Goal: Task Accomplishment & Management: Complete application form

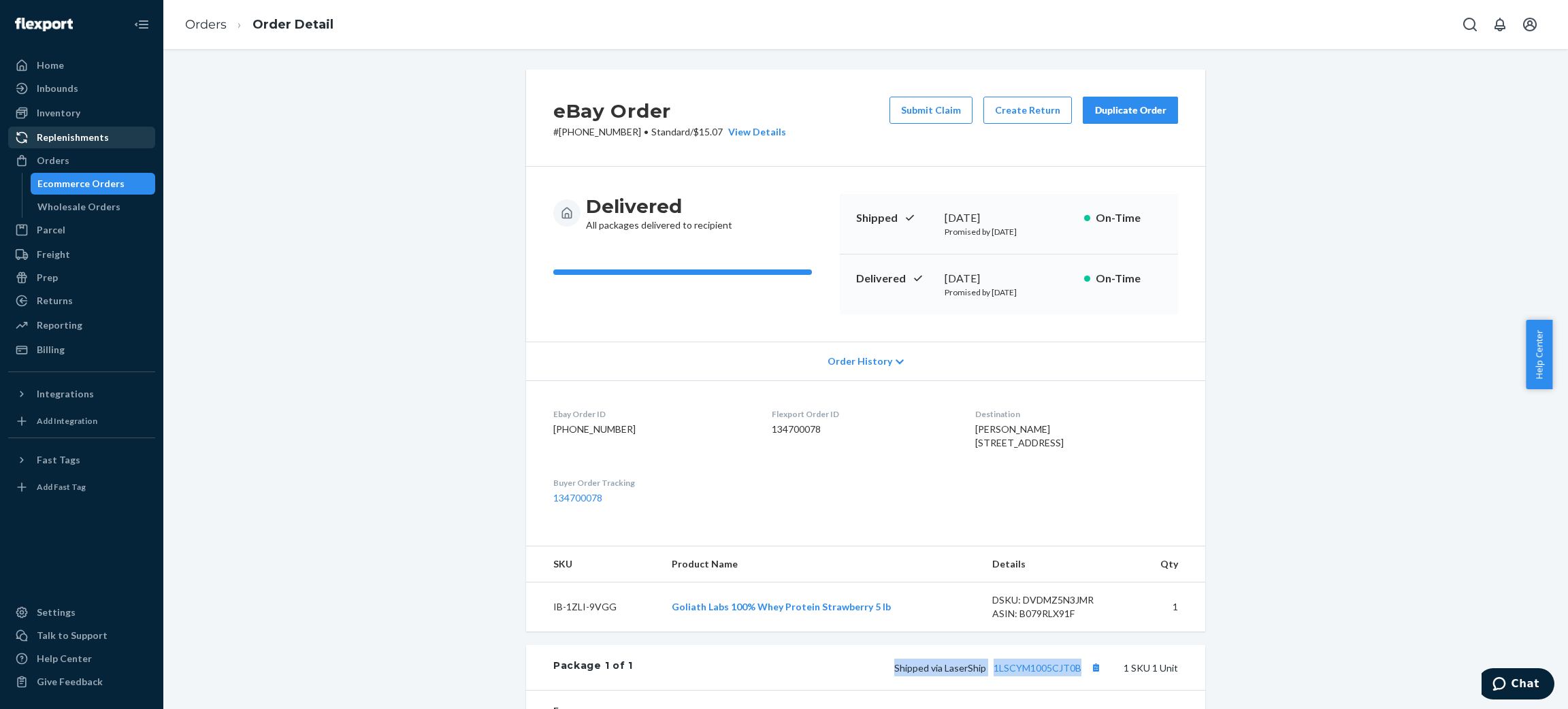
scroll to position [204, 0]
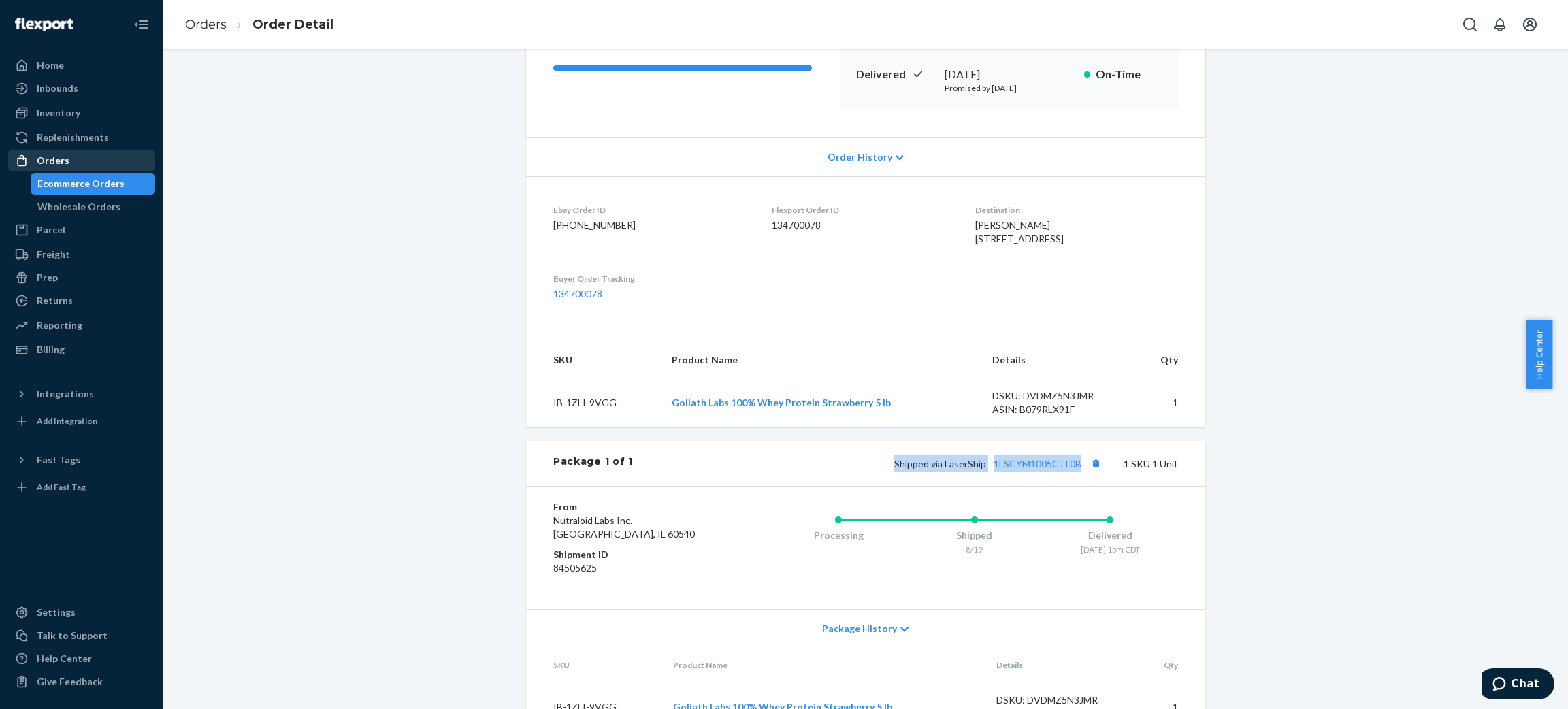
click at [50, 159] on div "Orders" at bounding box center [53, 161] width 33 height 14
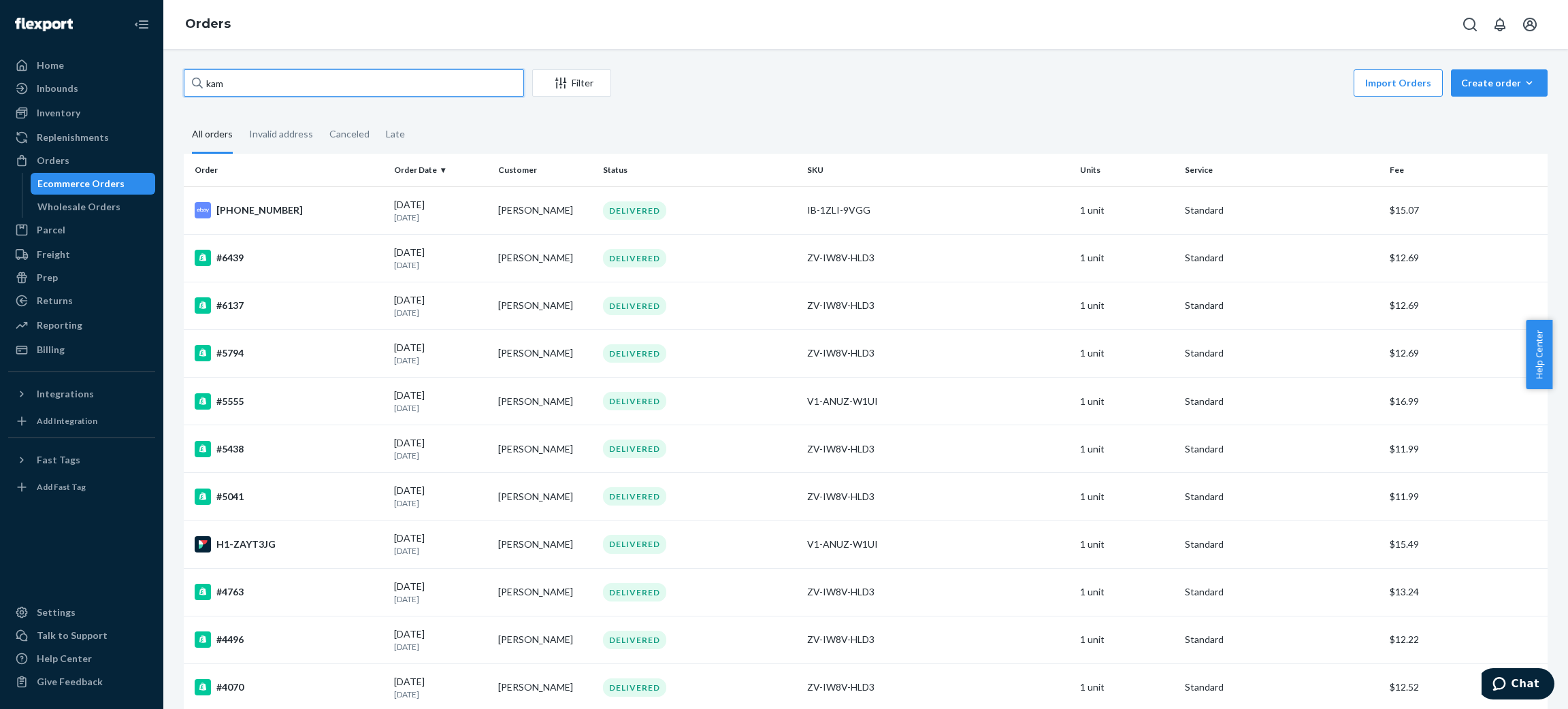
click at [408, 93] on input "kam" at bounding box center [354, 83] width 340 height 27
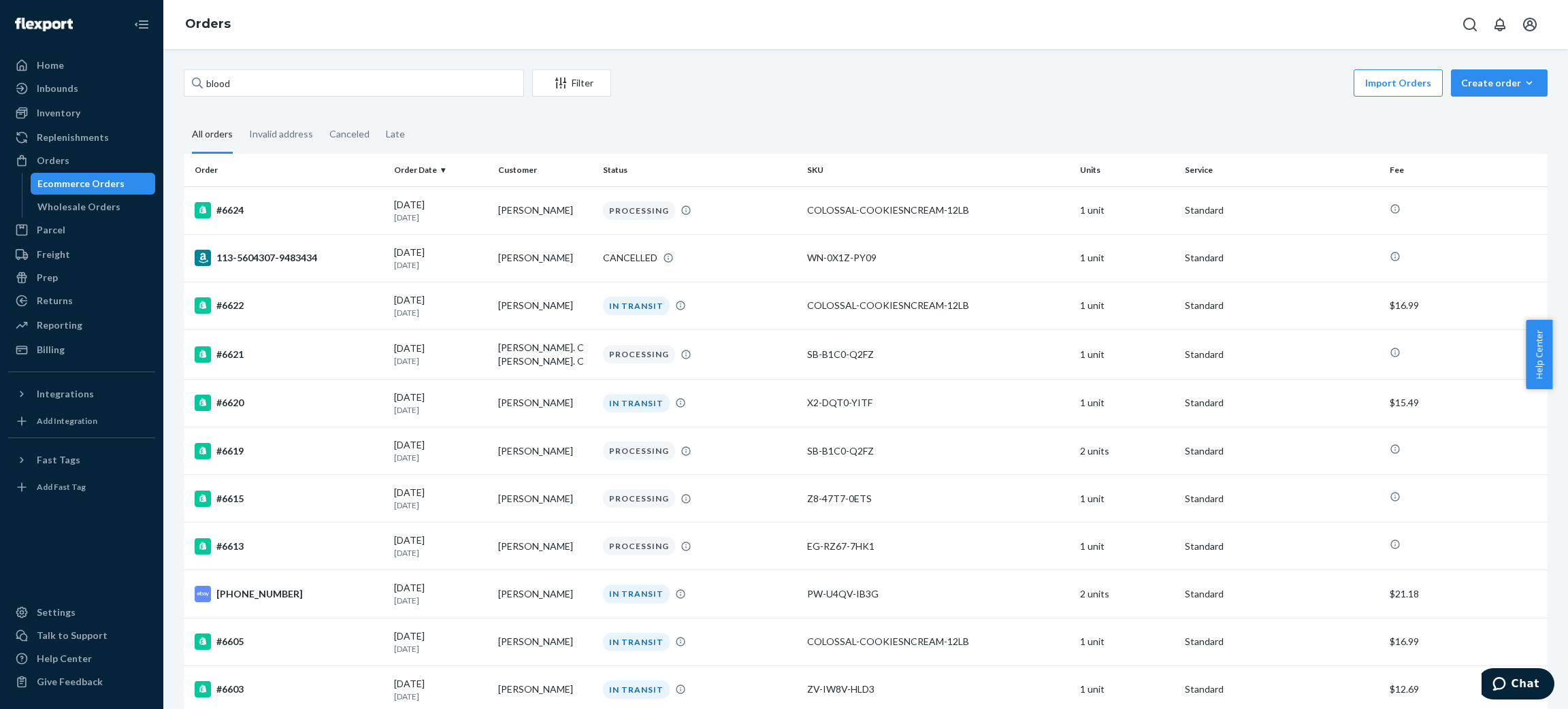
click at [352, 97] on div "blood Filter Import Orders Create order Ecommerce order Removal order" at bounding box center [866, 85] width 1364 height 31
click at [352, 75] on input "blood" at bounding box center [354, 83] width 340 height 27
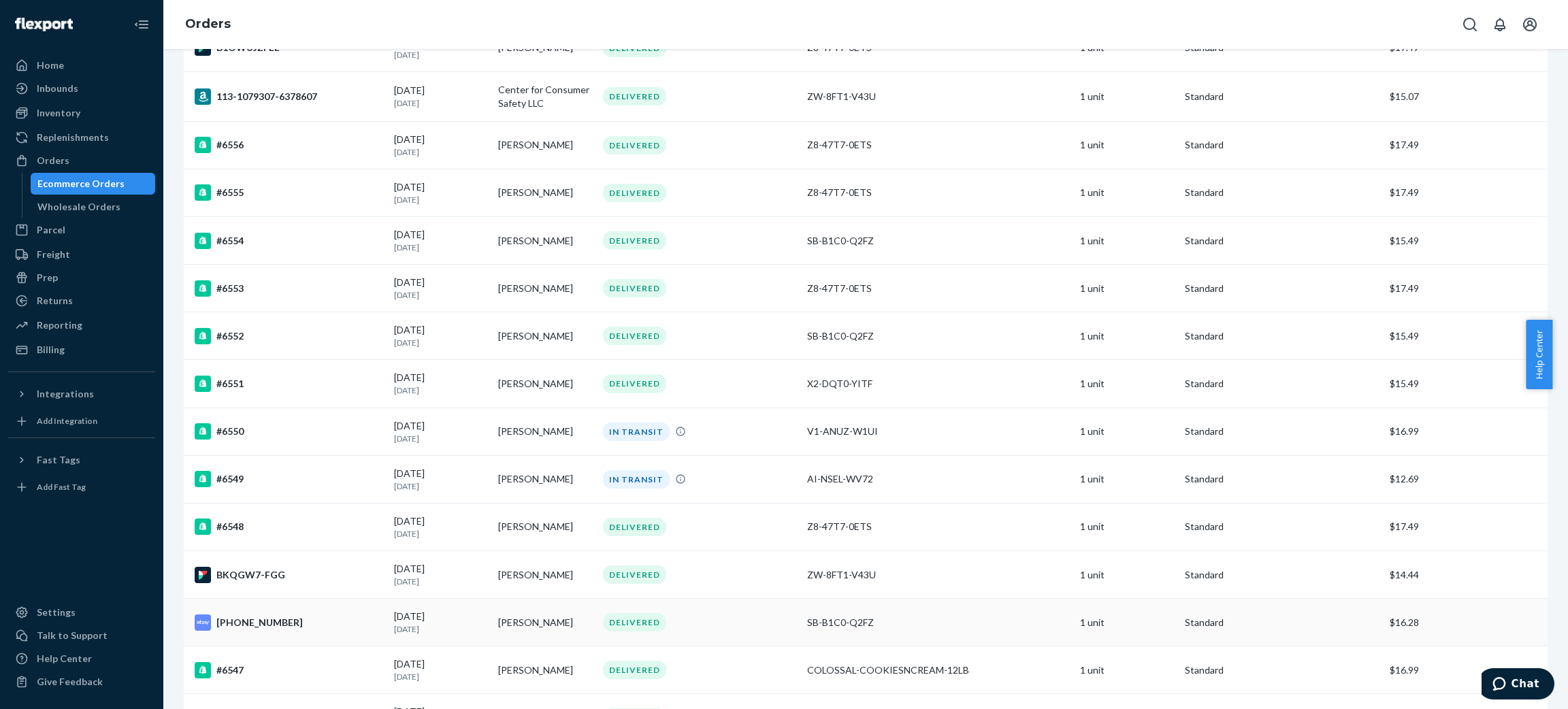
scroll to position [4352, 0]
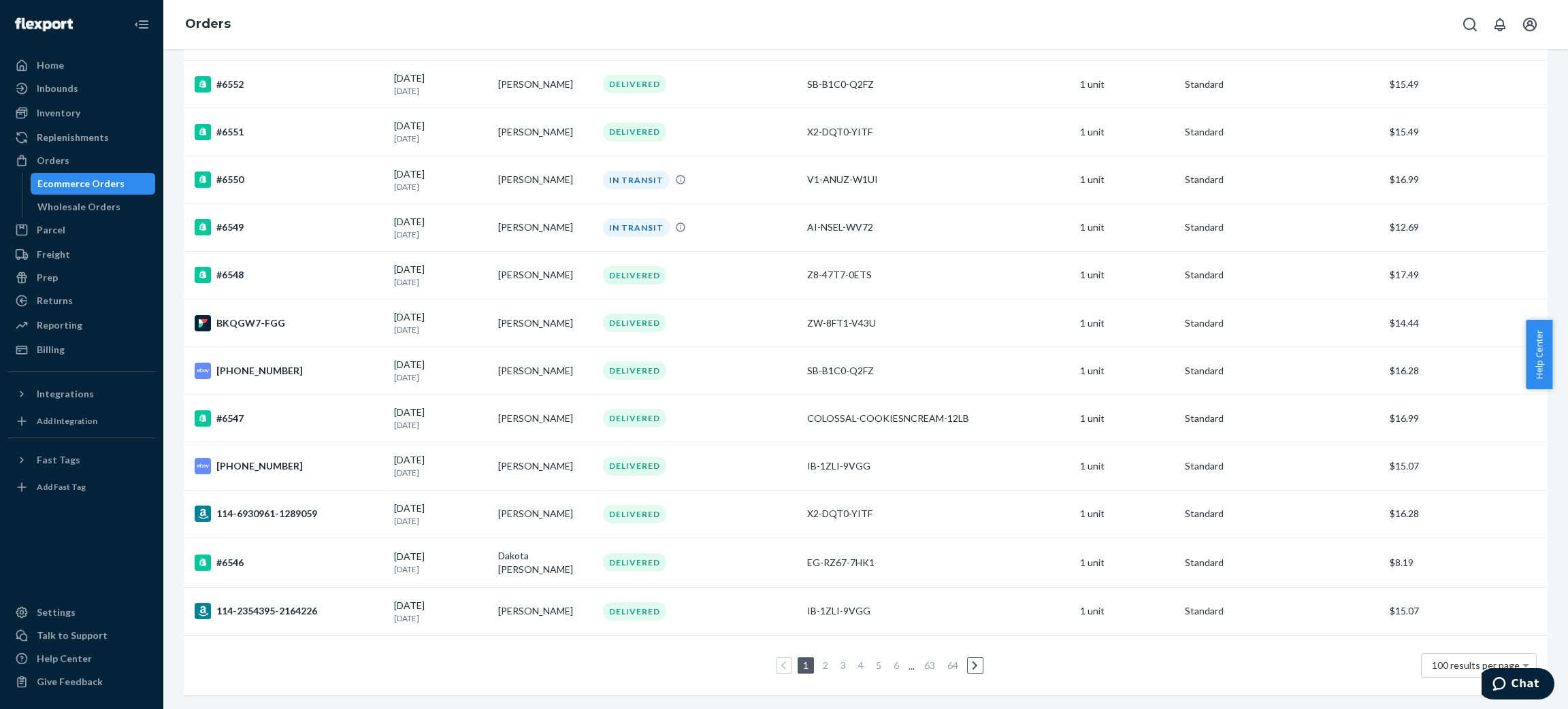
type input "6543"
click at [820, 659] on link "2" at bounding box center [825, 664] width 11 height 11
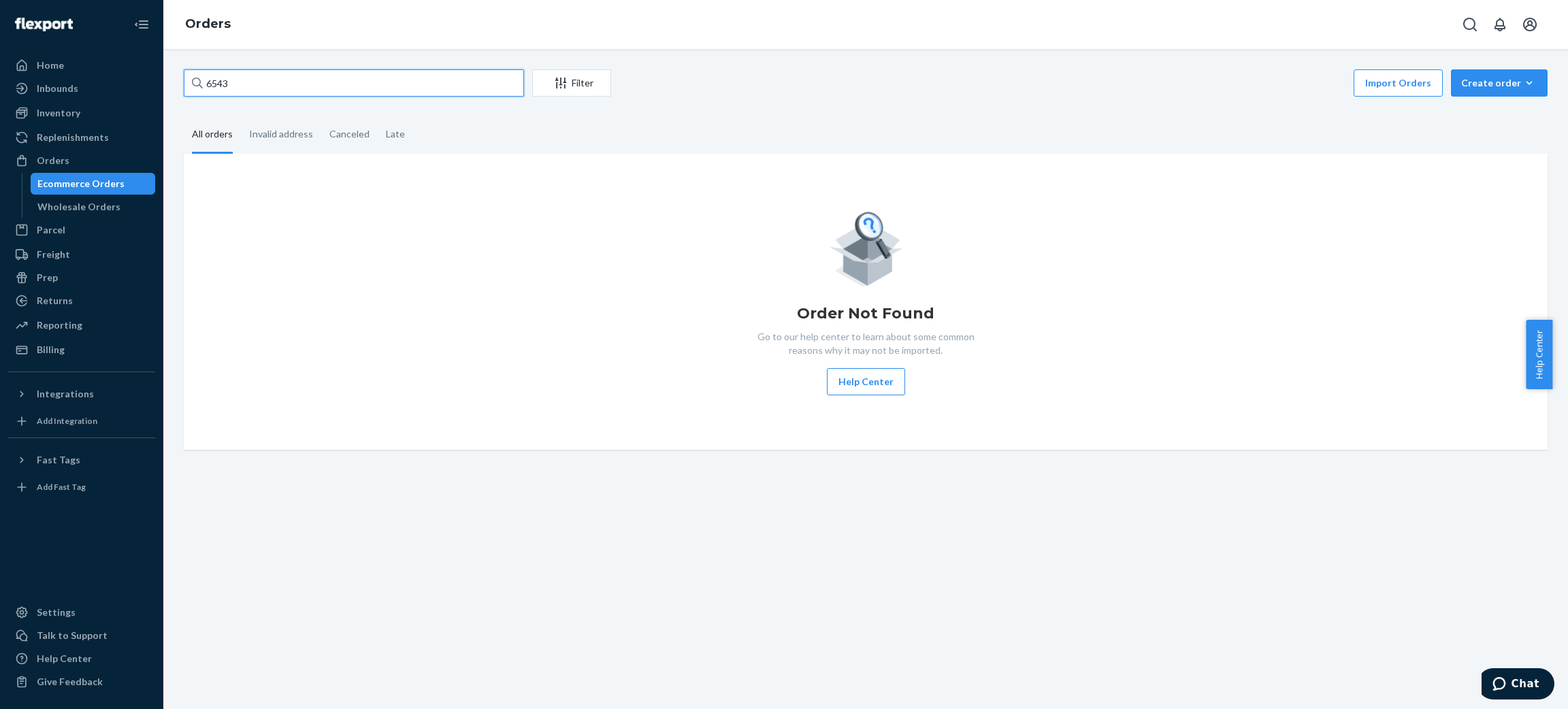
click at [346, 87] on input "6543" at bounding box center [354, 83] width 340 height 27
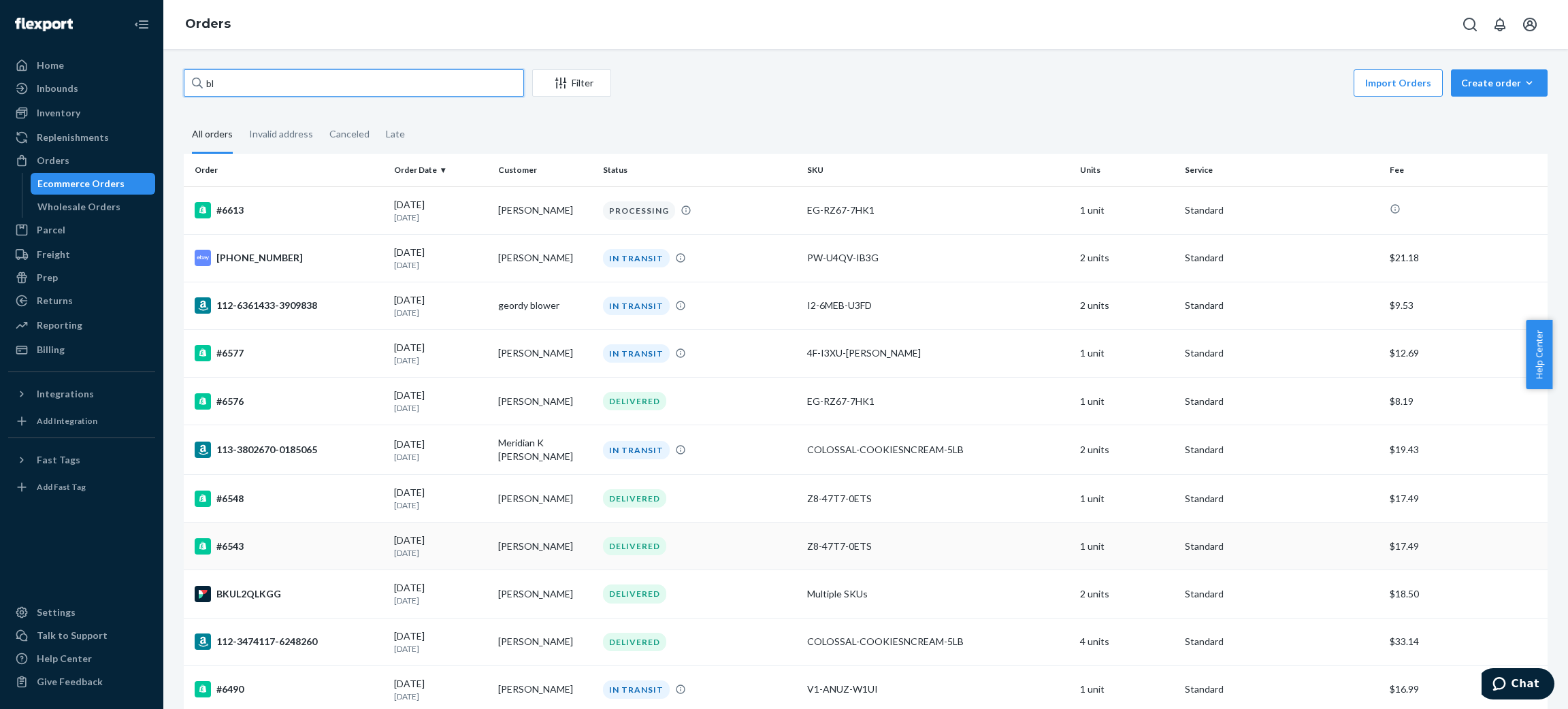
type input "bl"
click at [522, 542] on td "[PERSON_NAME]" at bounding box center [545, 546] width 105 height 47
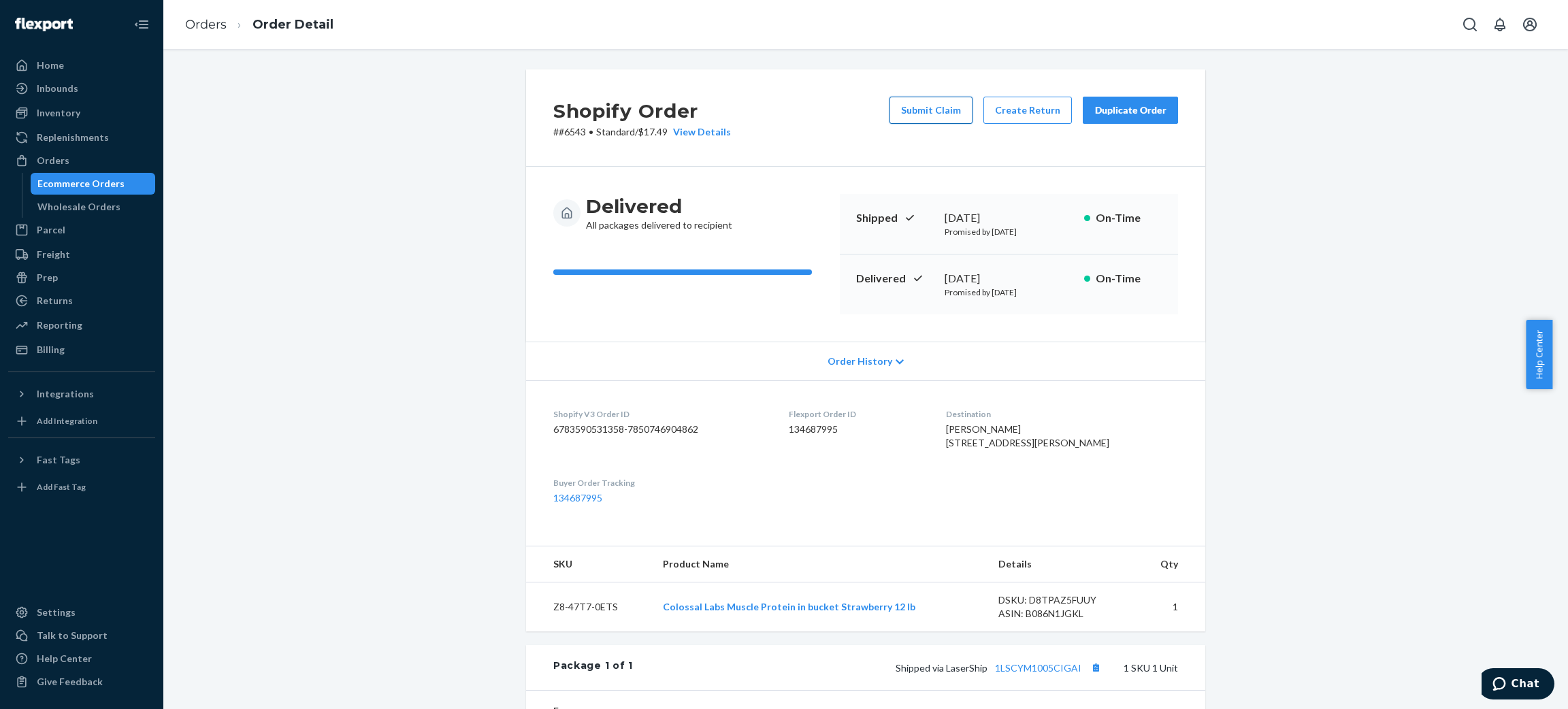
click at [938, 114] on button "Submit Claim" at bounding box center [931, 111] width 83 height 27
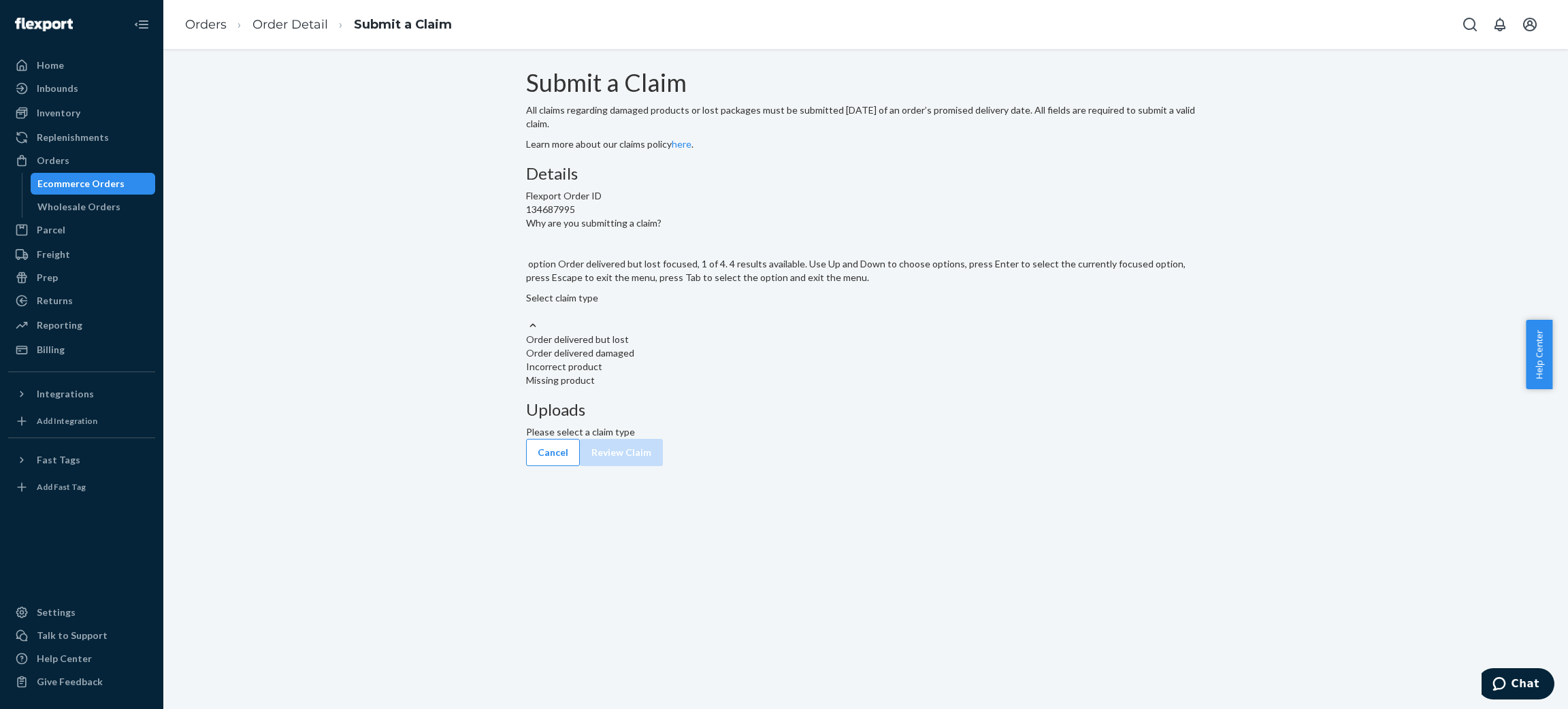
click at [754, 318] on div "Select claim type" at bounding box center [866, 305] width 679 height 27
click at [527, 318] on input "Why are you submitting a claim? option Order delivered but lost focused, 1 of 4…" at bounding box center [527, 312] width 2 height 14
click at [750, 346] on div "Order delivered but lost" at bounding box center [866, 340] width 679 height 14
click at [527, 318] on input "Why are you submitting a claim? option Order delivered but lost focused, 1 of 4…" at bounding box center [527, 312] width 2 height 14
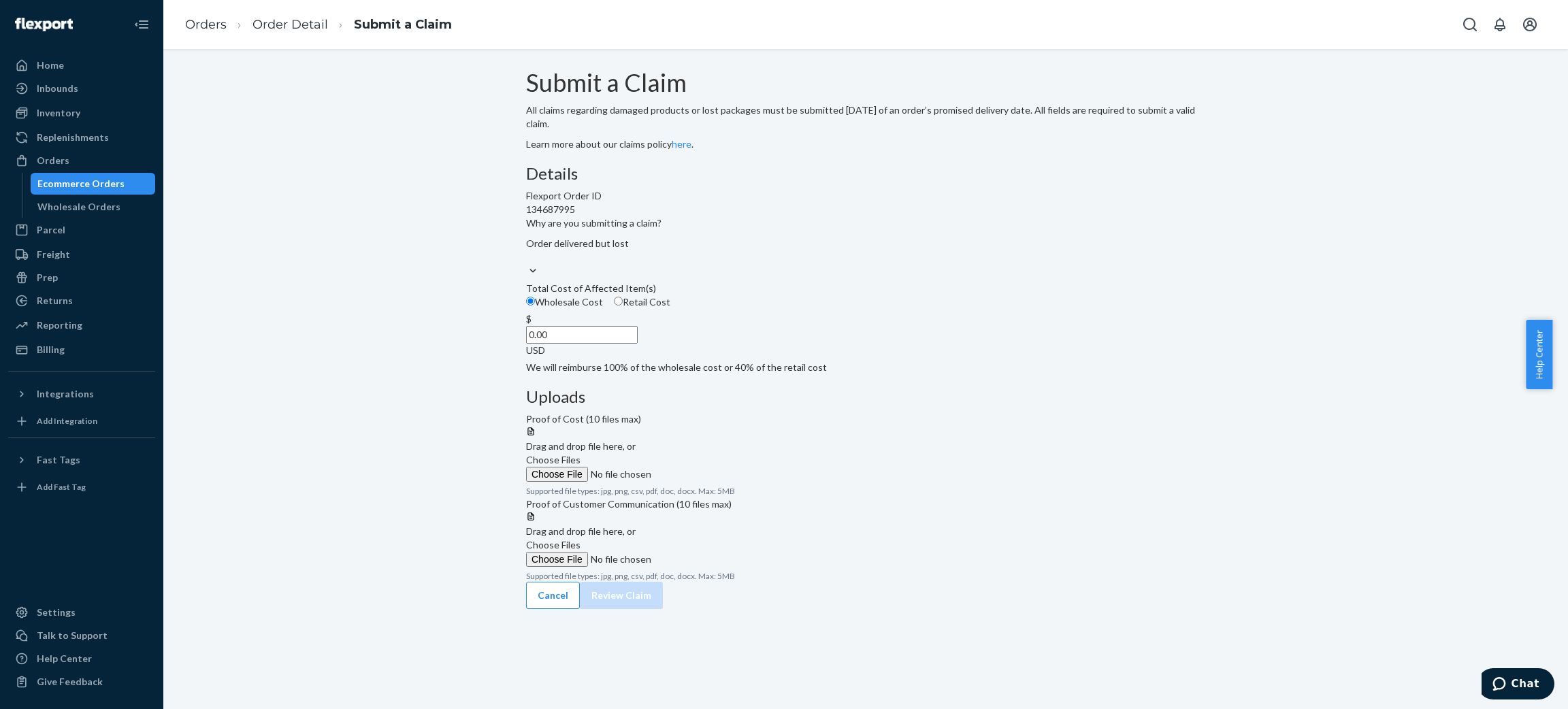
drag, startPoint x: 726, startPoint y: 423, endPoint x: 799, endPoint y: 411, distance: 74.0
click at [799, 357] on div "$ 0.00 USD" at bounding box center [866, 335] width 679 height 45
type input "99.99"
click at [711, 453] on label "Choose Files" at bounding box center [619, 467] width 185 height 28
click at [711, 467] on input "Choose Files" at bounding box center [619, 474] width 185 height 15
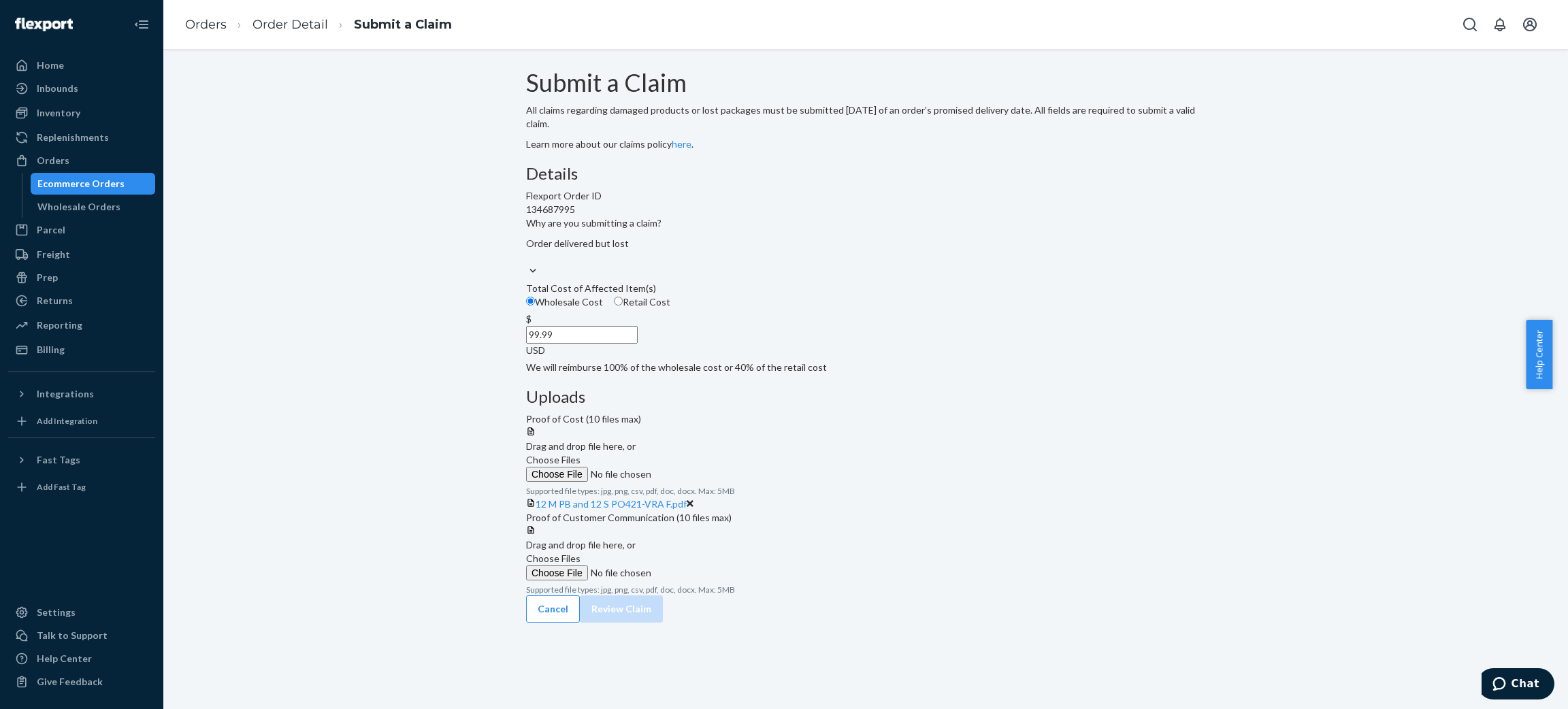
click at [580, 564] on span "Choose Files" at bounding box center [553, 557] width 54 height 11
click at [711, 575] on input "Choose Files" at bounding box center [619, 573] width 185 height 15
click at [580, 564] on span "Choose Files" at bounding box center [553, 557] width 54 height 11
click at [711, 580] on input "Choose Files" at bounding box center [619, 573] width 185 height 15
click at [1015, 524] on div at bounding box center [866, 524] width 679 height 0
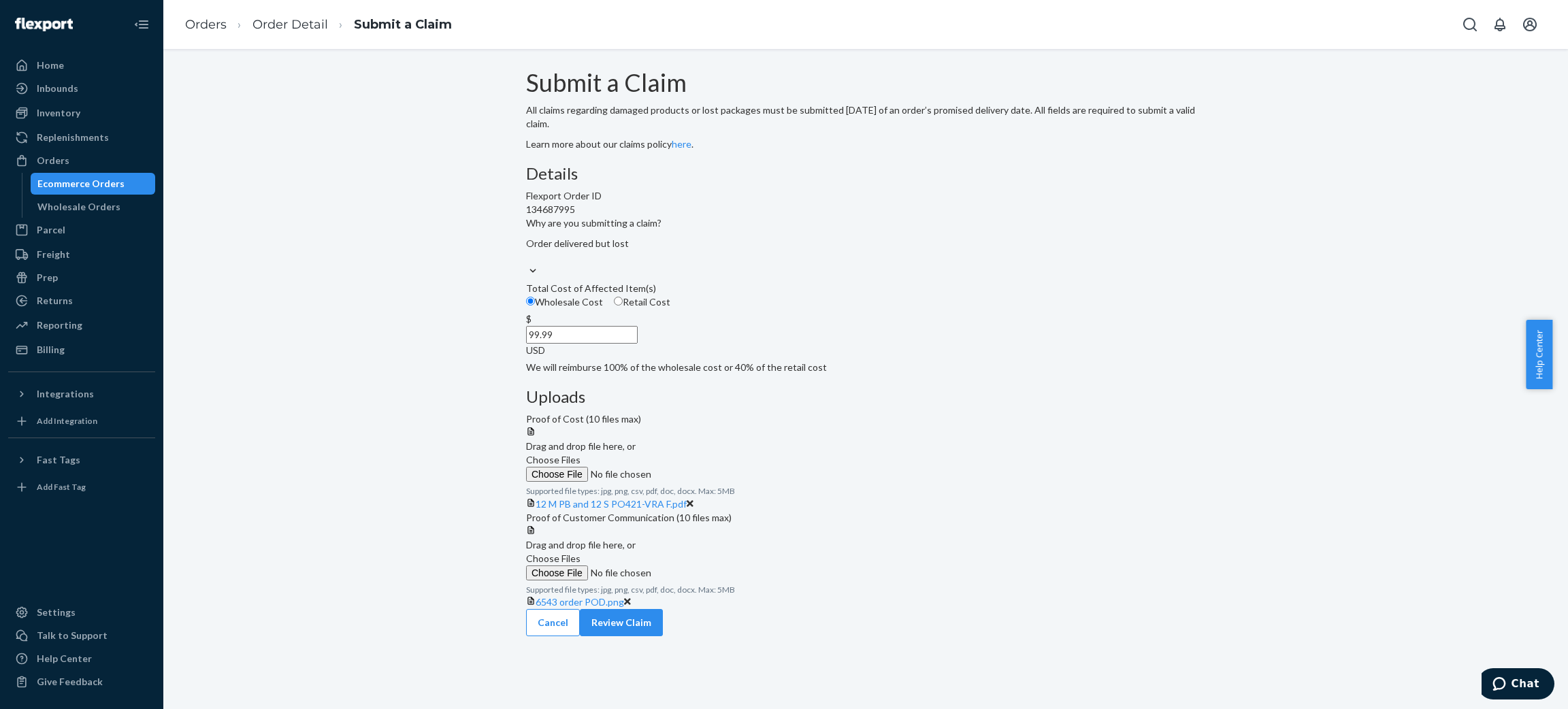
click at [711, 562] on label "Choose Files" at bounding box center [619, 566] width 185 height 28
click at [711, 566] on input "Choose Files" at bounding box center [619, 573] width 185 height 15
click at [663, 650] on button "Review Claim" at bounding box center [621, 636] width 83 height 27
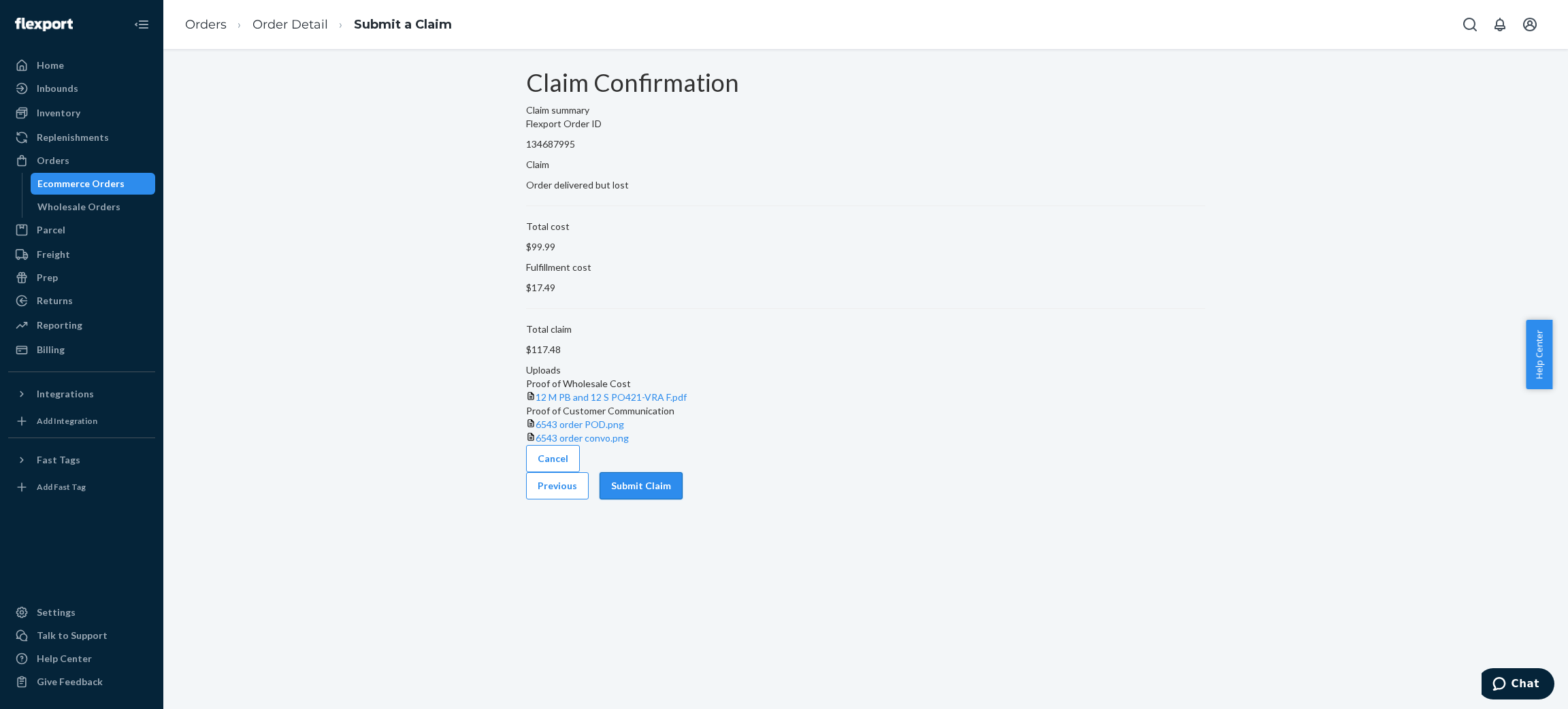
click at [683, 500] on button "Submit Claim" at bounding box center [641, 486] width 83 height 27
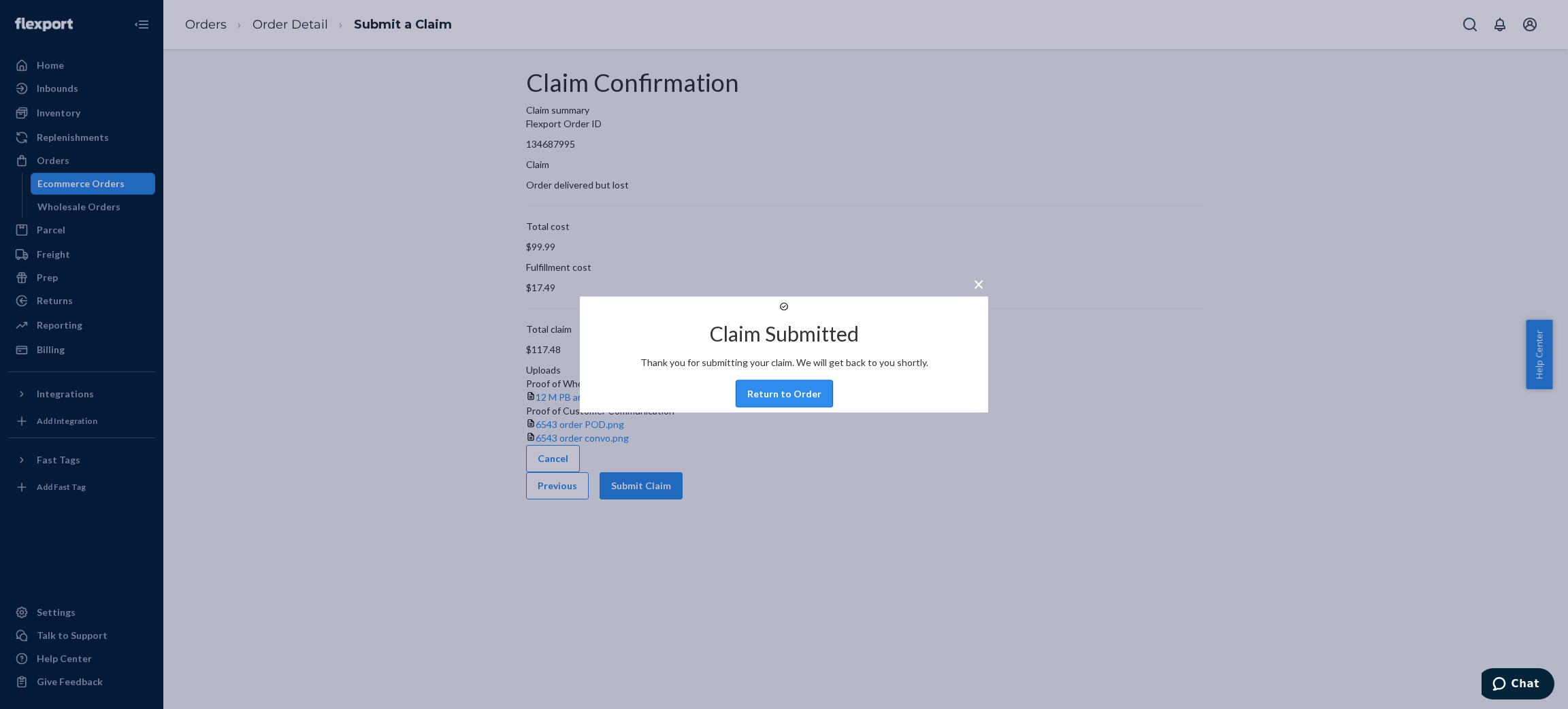
click at [797, 408] on button "Return to Order" at bounding box center [784, 394] width 97 height 27
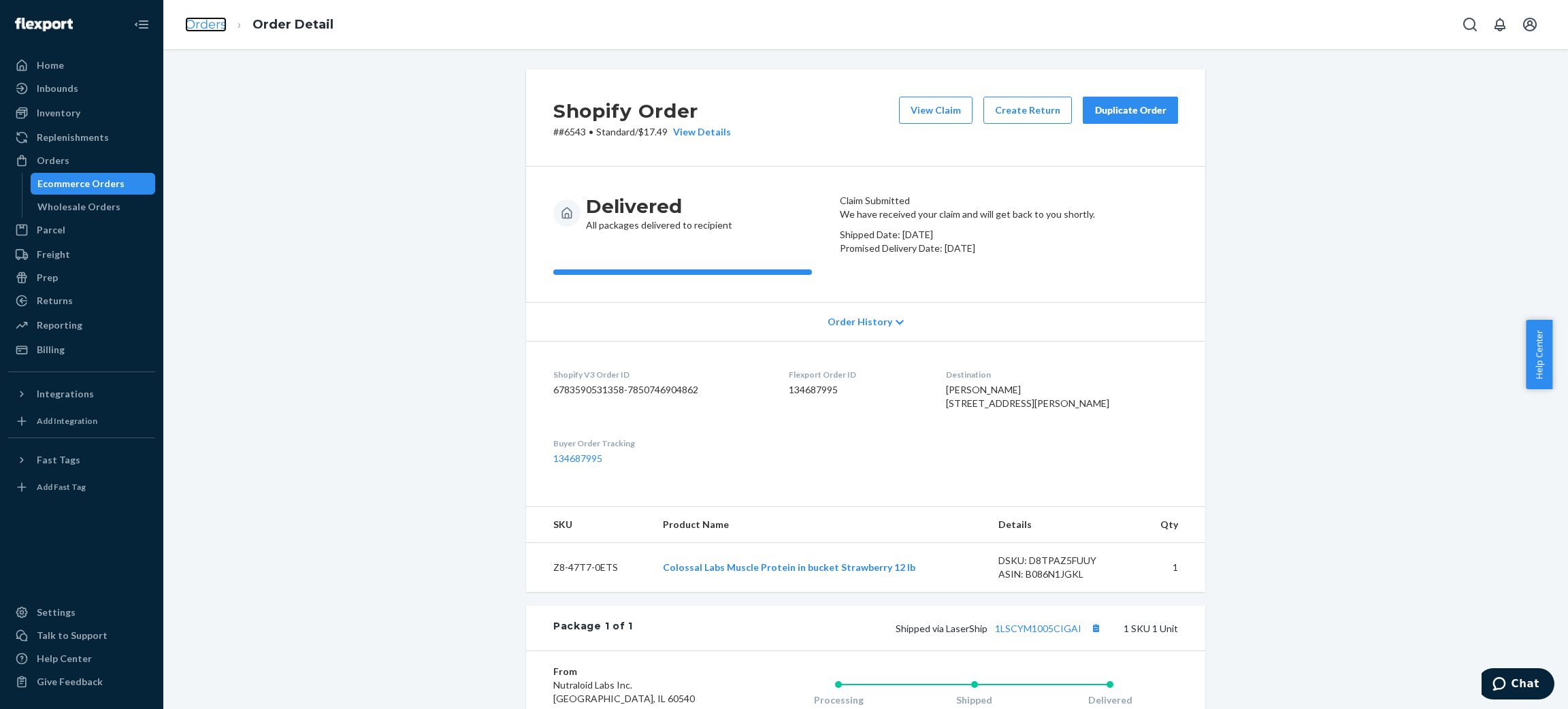
click at [202, 22] on link "Orders" at bounding box center [206, 24] width 41 height 15
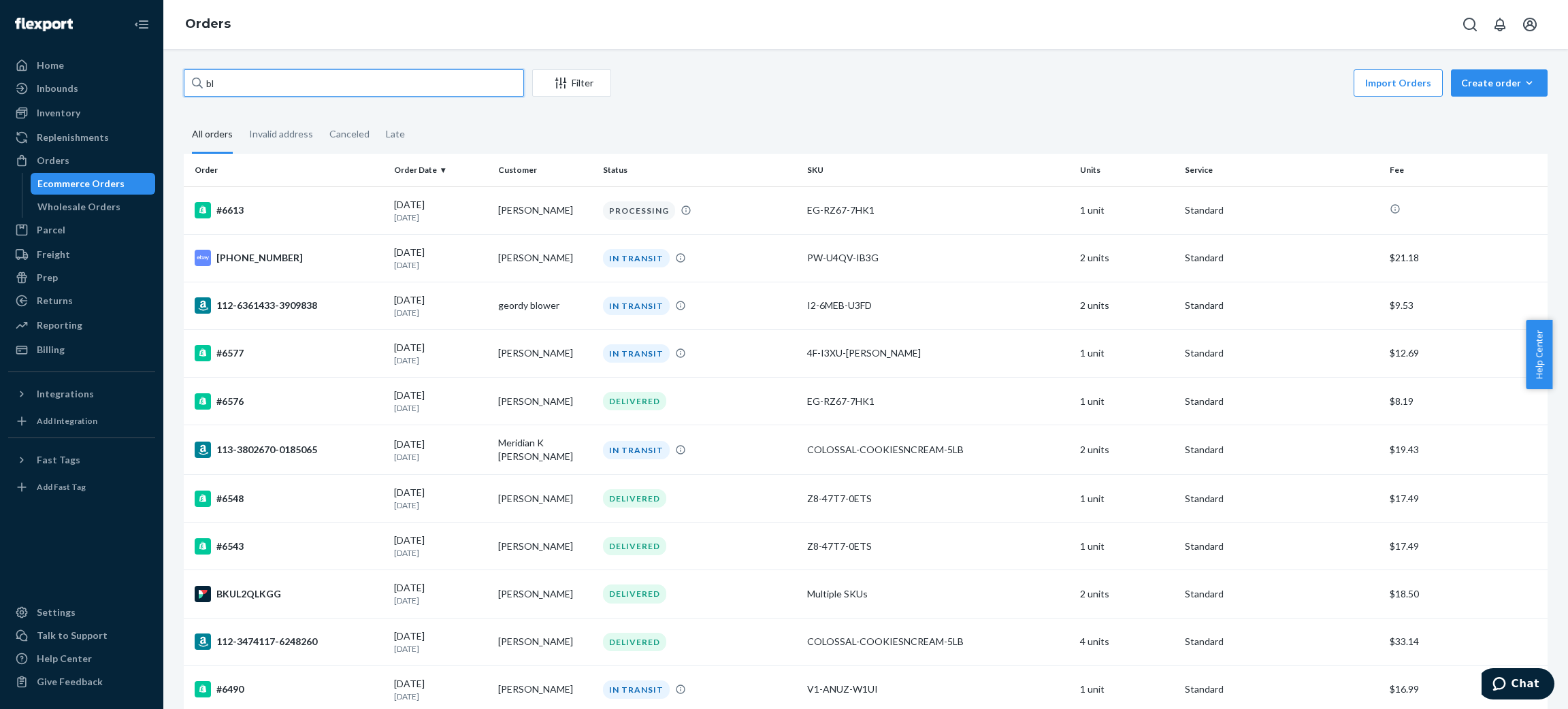
click at [289, 79] on input "bl" at bounding box center [354, 83] width 340 height 27
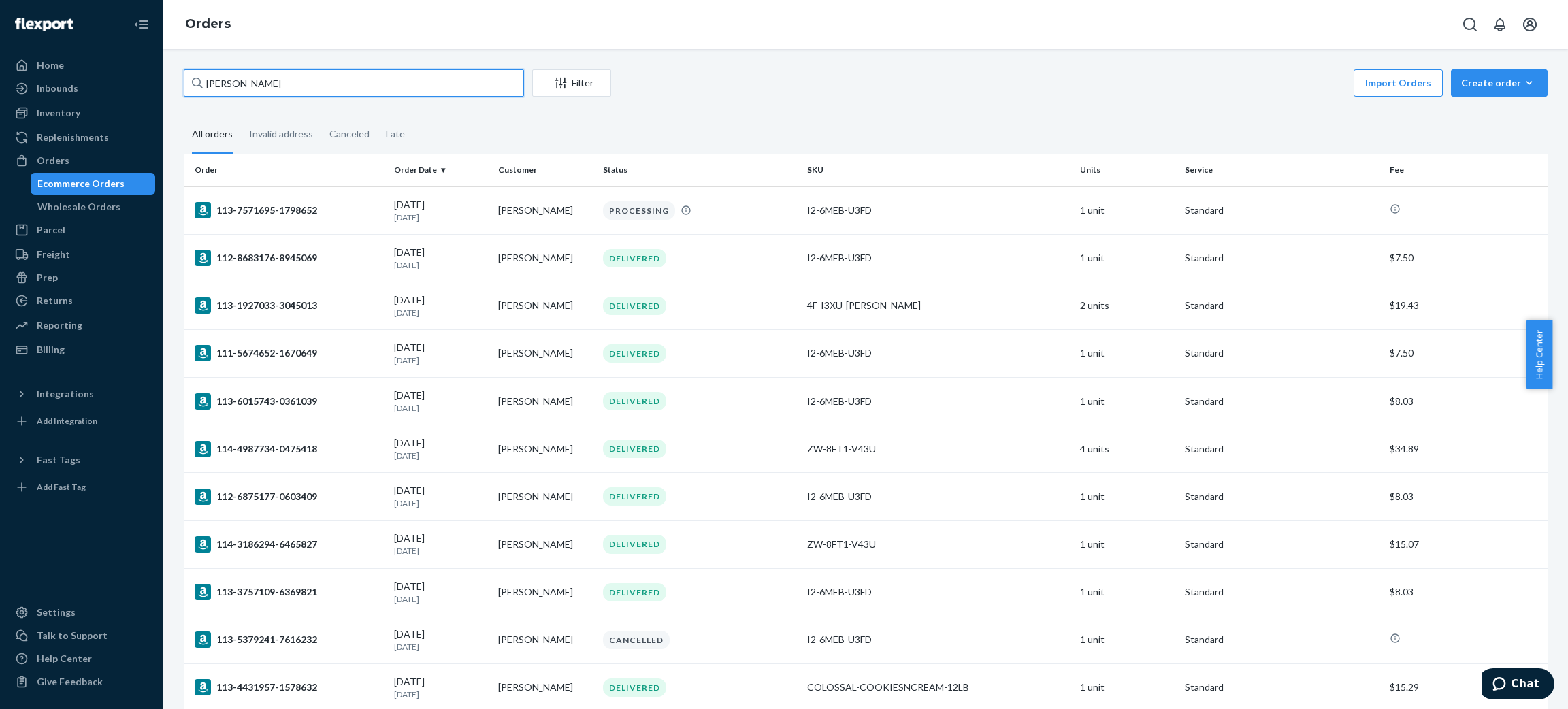
type input "[PERSON_NAME]"
click at [359, 77] on input "[PERSON_NAME]" at bounding box center [354, 83] width 340 height 27
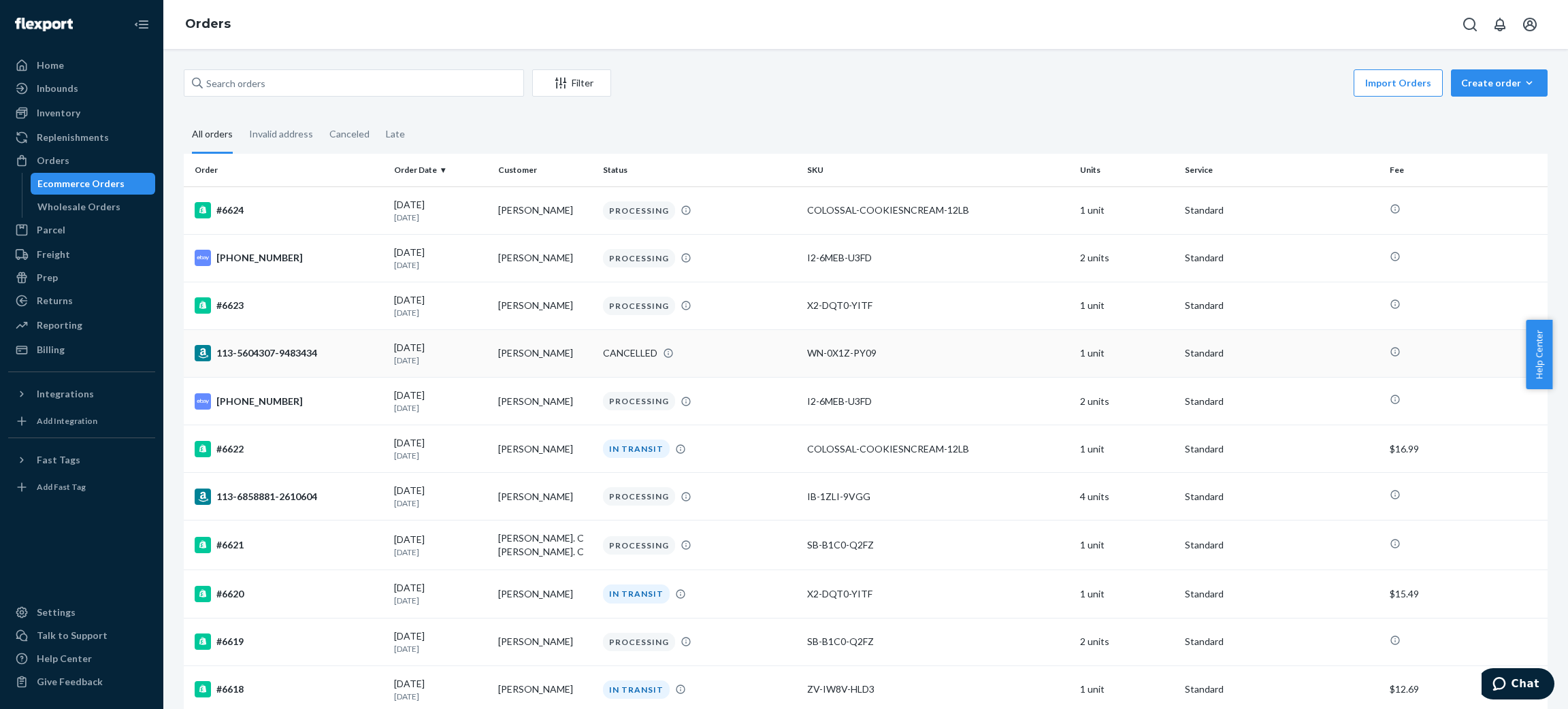
click at [528, 361] on td "[PERSON_NAME]" at bounding box center [545, 353] width 105 height 47
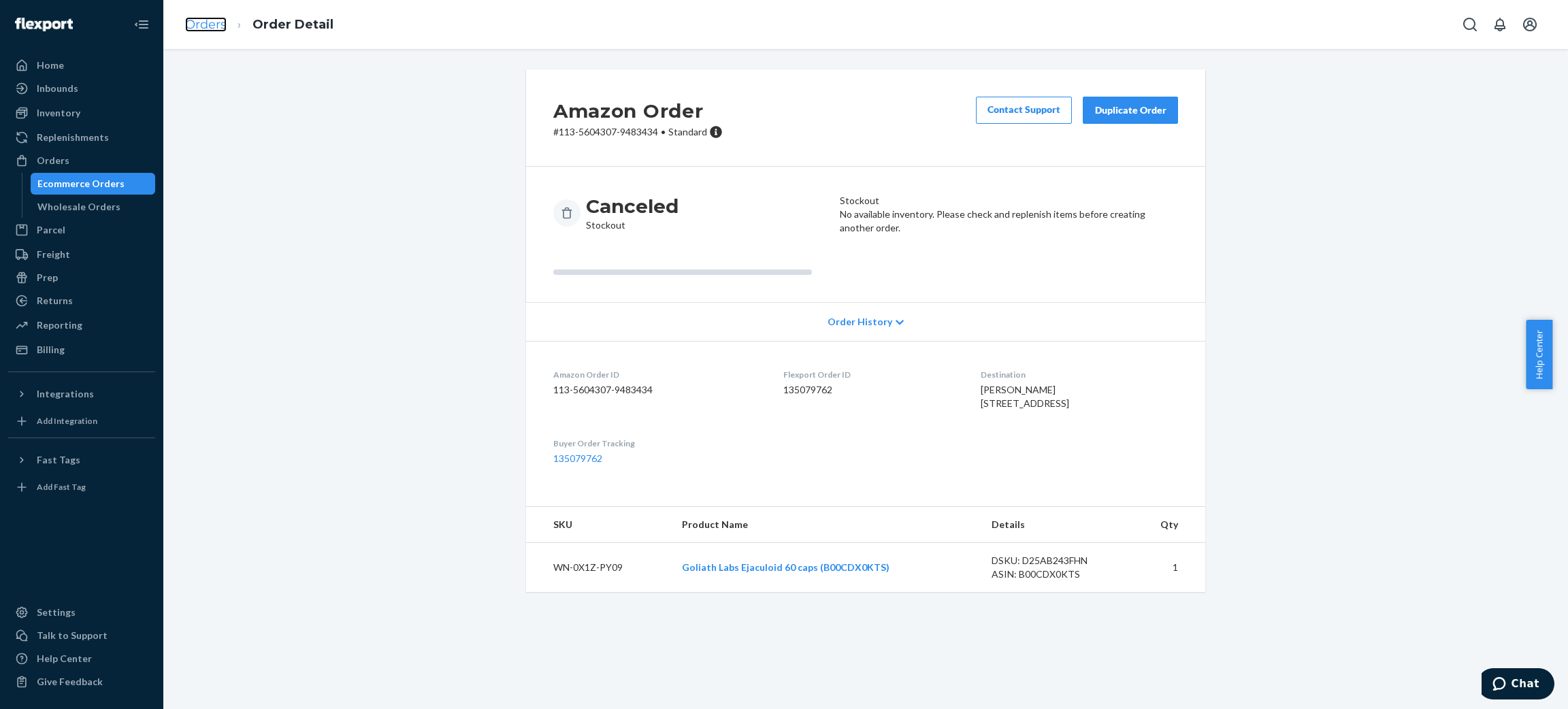
click at [209, 21] on link "Orders" at bounding box center [206, 24] width 41 height 15
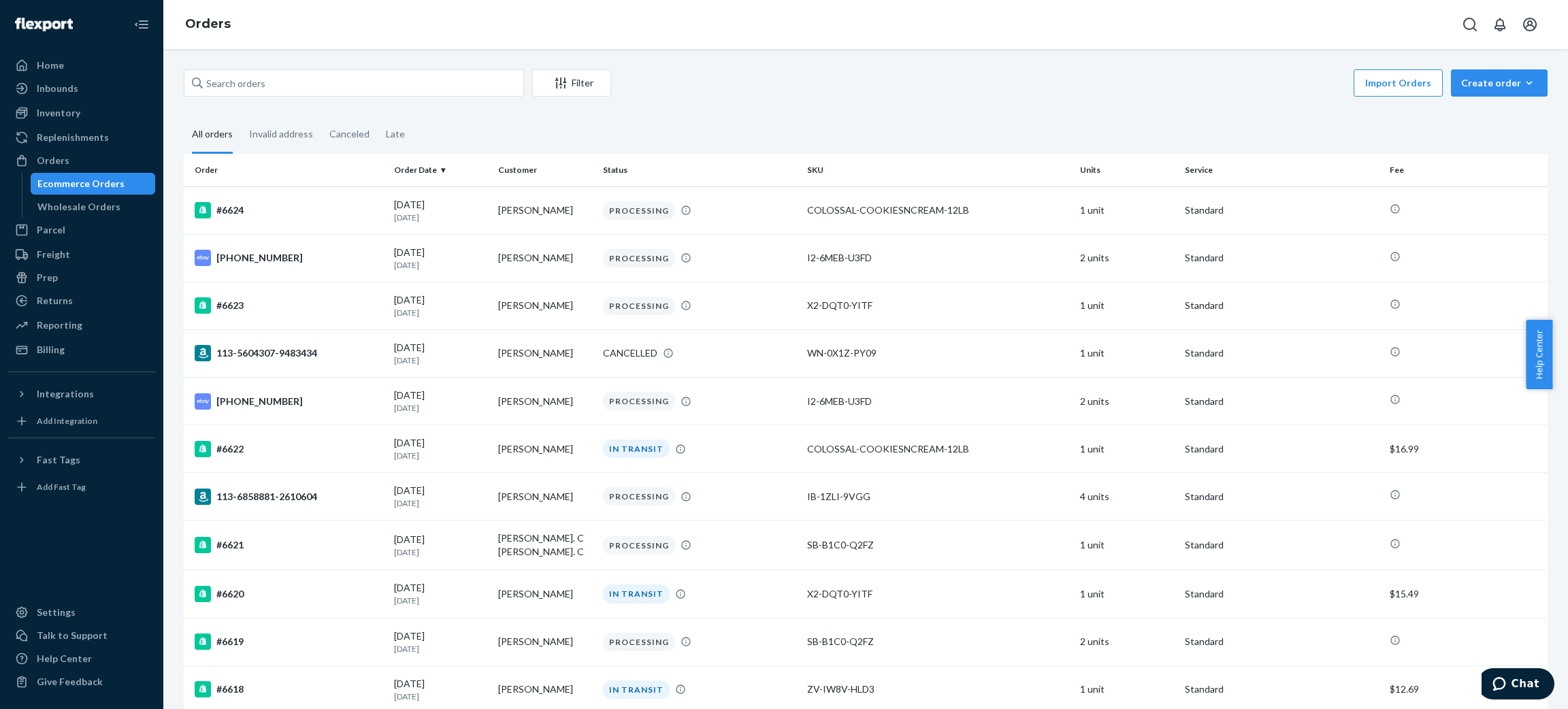
click at [541, 647] on td "[PERSON_NAME]" at bounding box center [545, 641] width 105 height 47
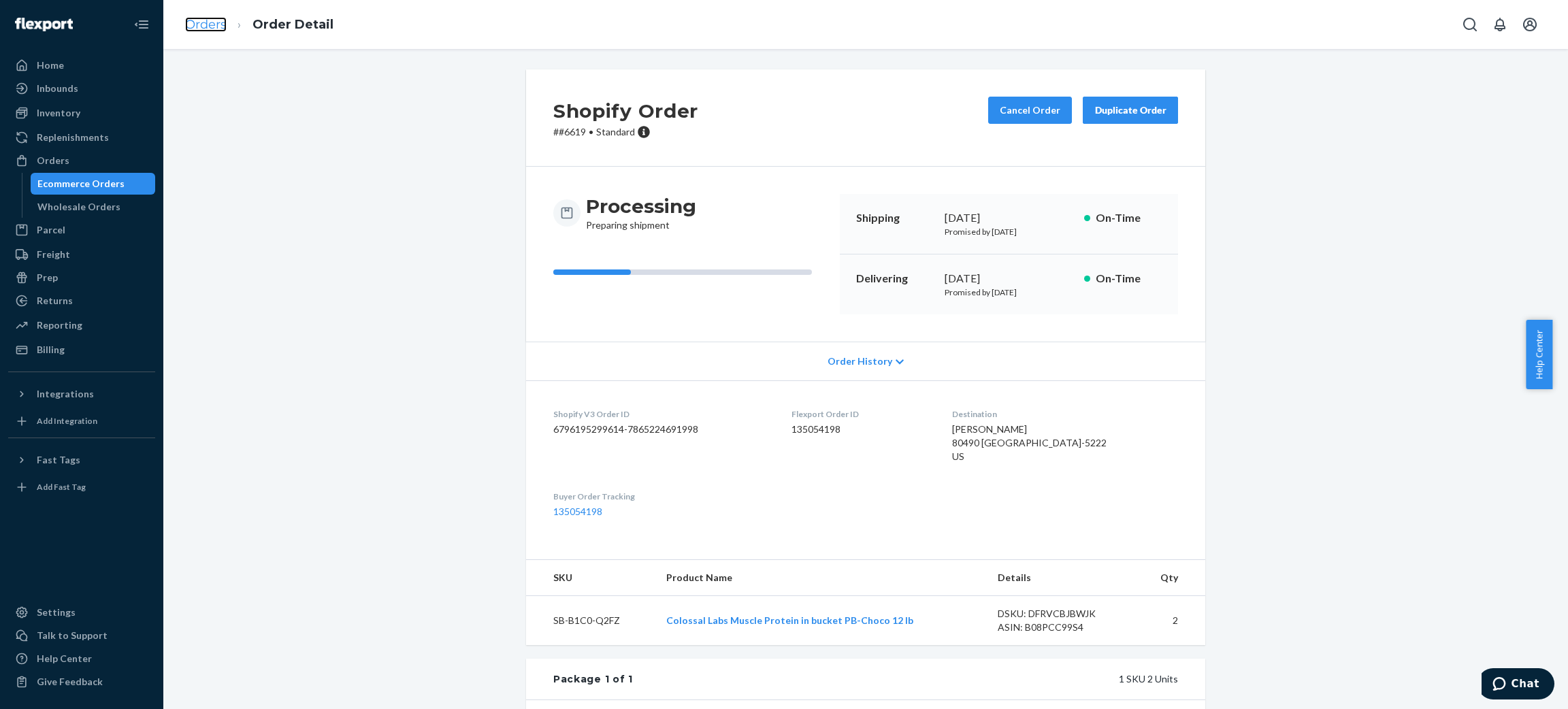
click at [217, 19] on link "Orders" at bounding box center [206, 24] width 41 height 15
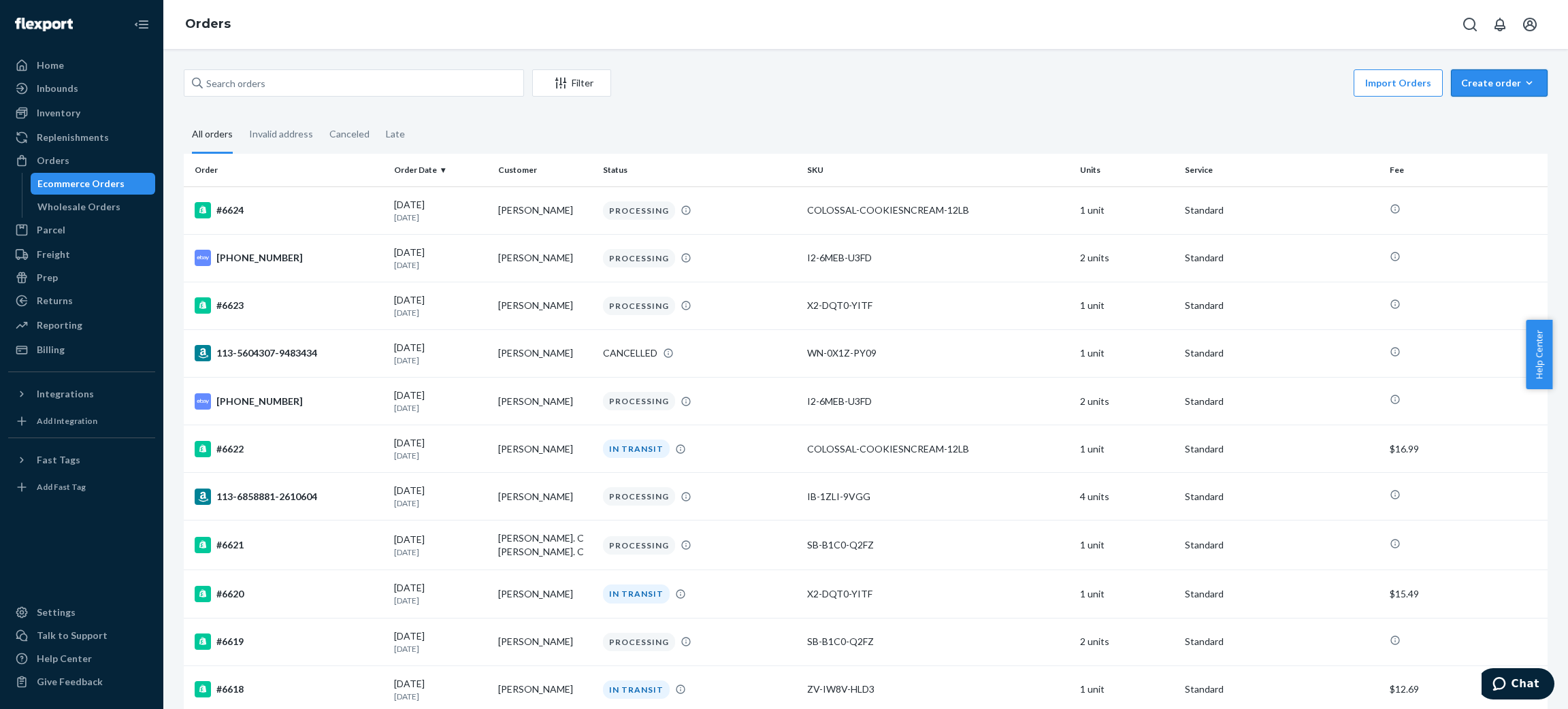
click at [1499, 84] on div "Create order" at bounding box center [1498, 83] width 76 height 14
click at [451, 85] on input "text" at bounding box center [354, 83] width 340 height 27
type input "[PERSON_NAME]"
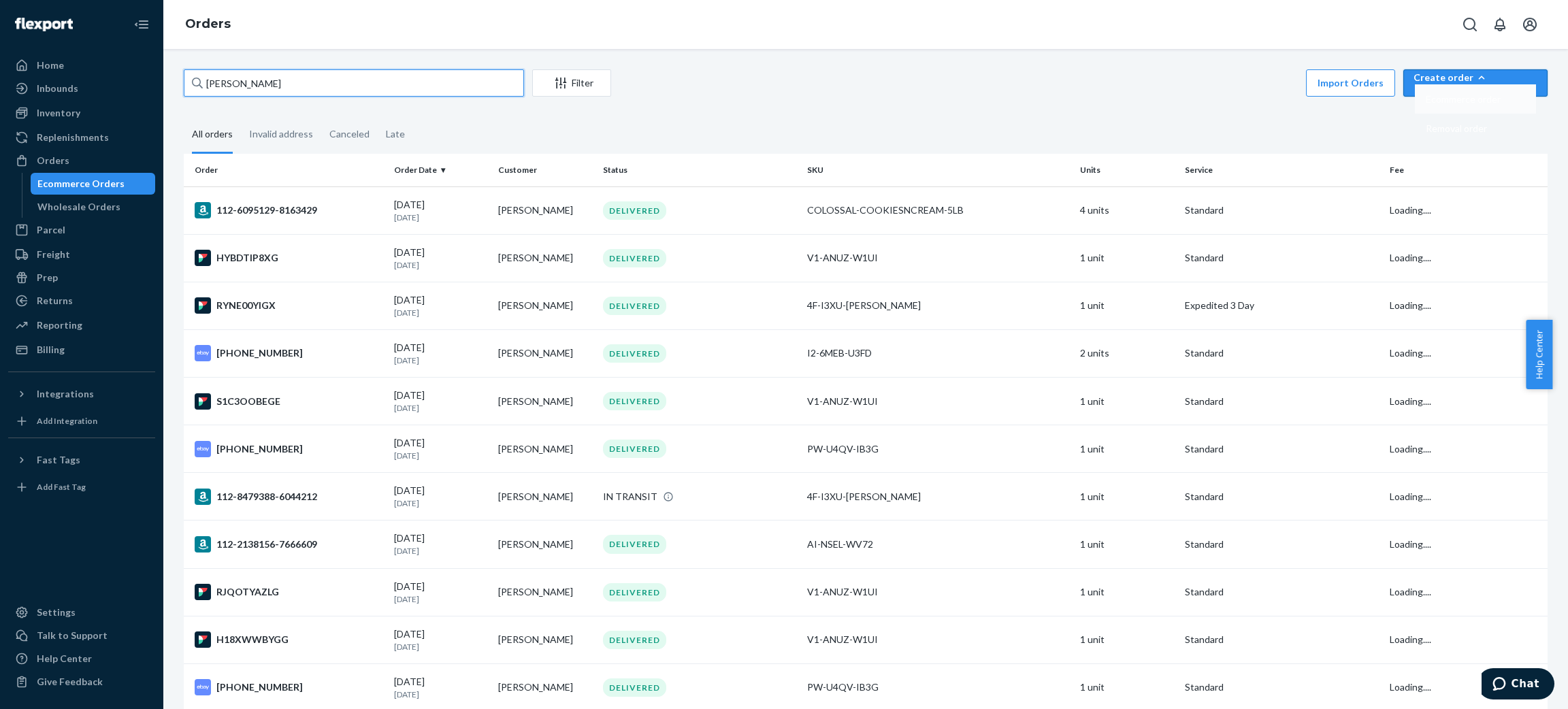
click at [1479, 104] on span "Ecommerce order" at bounding box center [1462, 99] width 75 height 9
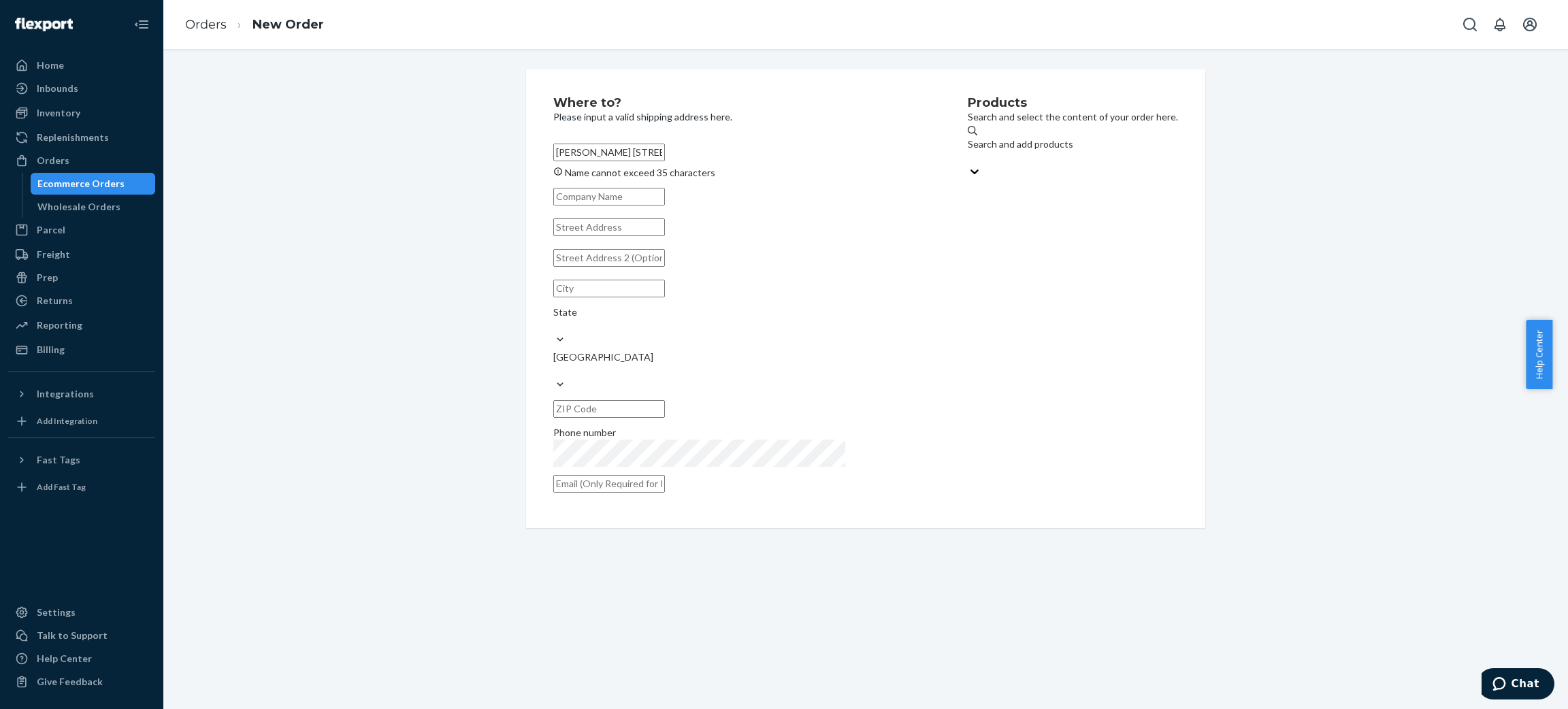
drag, startPoint x: 785, startPoint y: 144, endPoint x: 607, endPoint y: 155, distance: 178.3
click at [607, 155] on input "[PERSON_NAME] [STREET_ADDRESS]" at bounding box center [609, 152] width 112 height 18
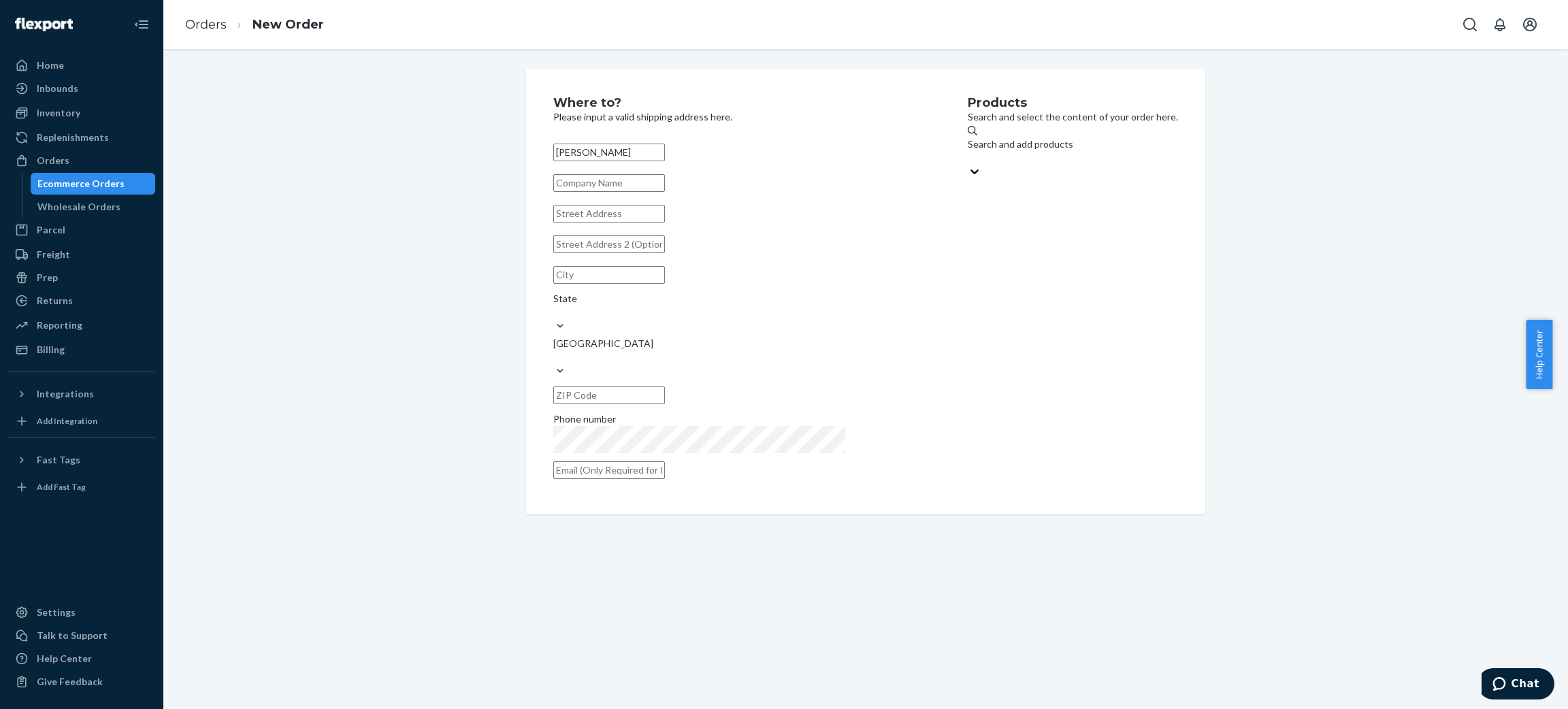
type input "[PERSON_NAME]"
click at [630, 222] on input "text" at bounding box center [609, 214] width 112 height 18
paste input "[STREET_ADDRESS]"
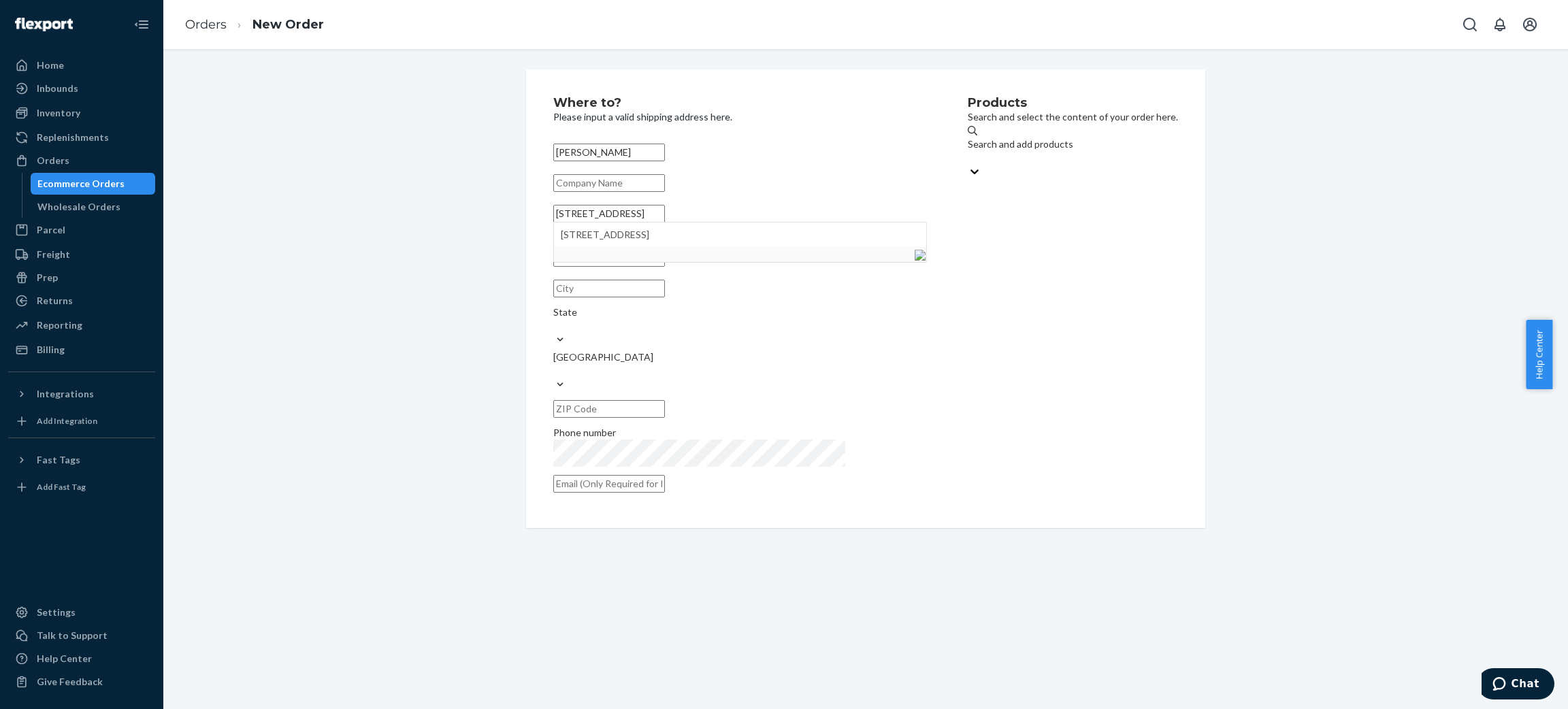
drag, startPoint x: 734, startPoint y: 221, endPoint x: 640, endPoint y: 234, distance: 94.9
click at [640, 222] on input "[STREET_ADDRESS]" at bounding box center [609, 214] width 112 height 18
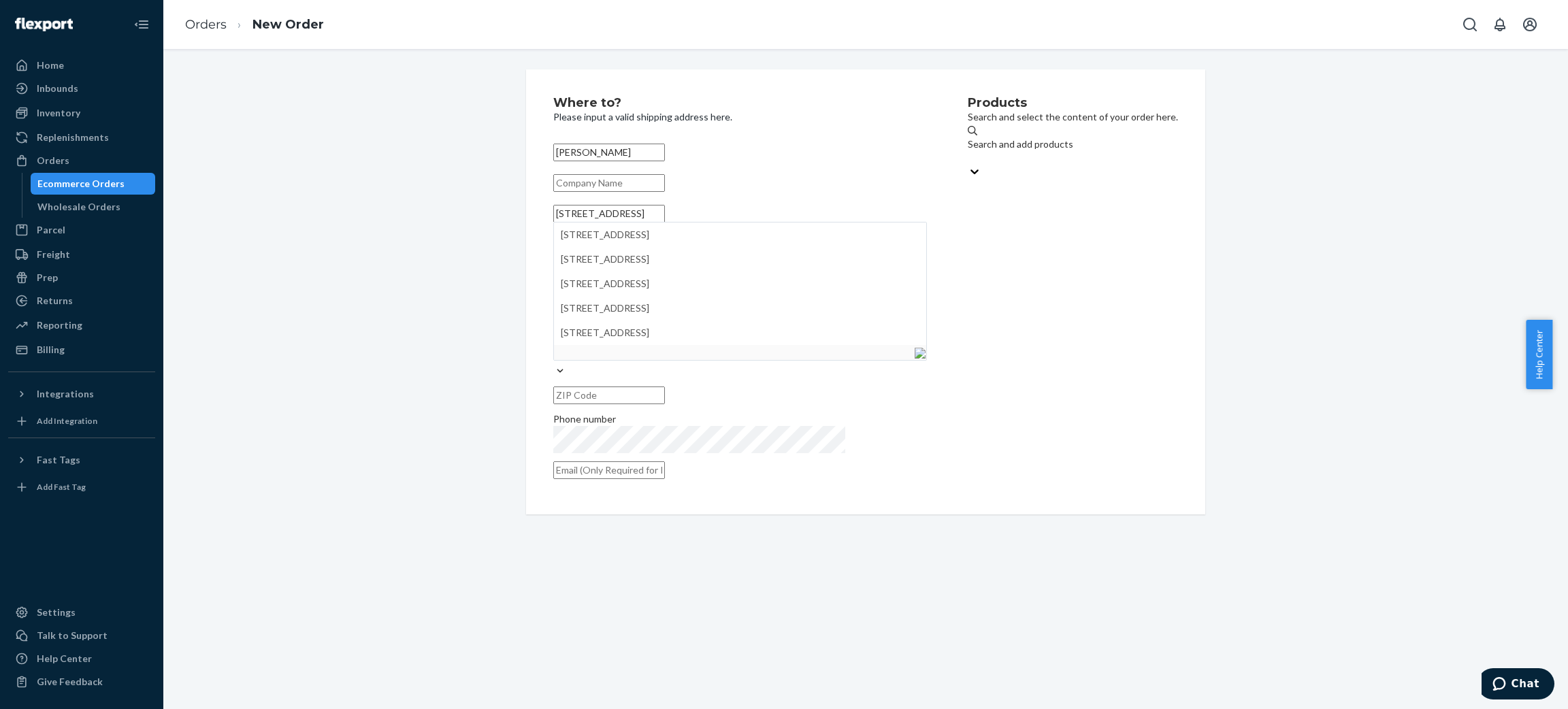
type input "[STREET_ADDRESS]"
click at [1052, 235] on div "Products Search and select the content of your order here. Search and add produ…" at bounding box center [1073, 292] width 210 height 391
click at [648, 283] on input "text" at bounding box center [609, 275] width 112 height 18
paste input "Eau [PERSON_NAME] WI 54703"
drag, startPoint x: 651, startPoint y: 301, endPoint x: 599, endPoint y: 318, distance: 54.7
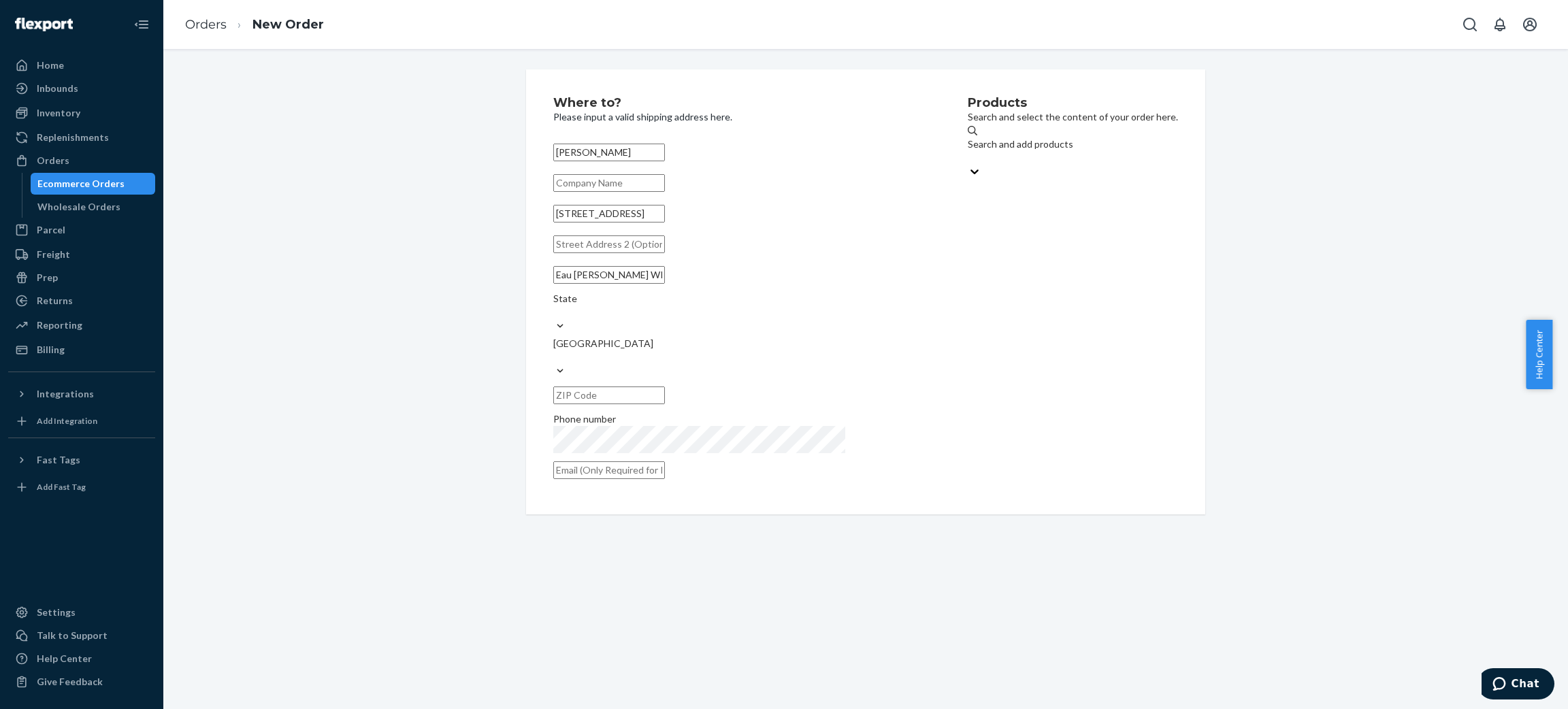
click at [599, 283] on input "Eau [PERSON_NAME] WI 54703" at bounding box center [609, 275] width 112 height 18
type input "Eau Claire"
click at [736, 307] on div "State" at bounding box center [739, 306] width 374 height 27
click at [555, 307] on input "State" at bounding box center [554, 312] width 2 height 14
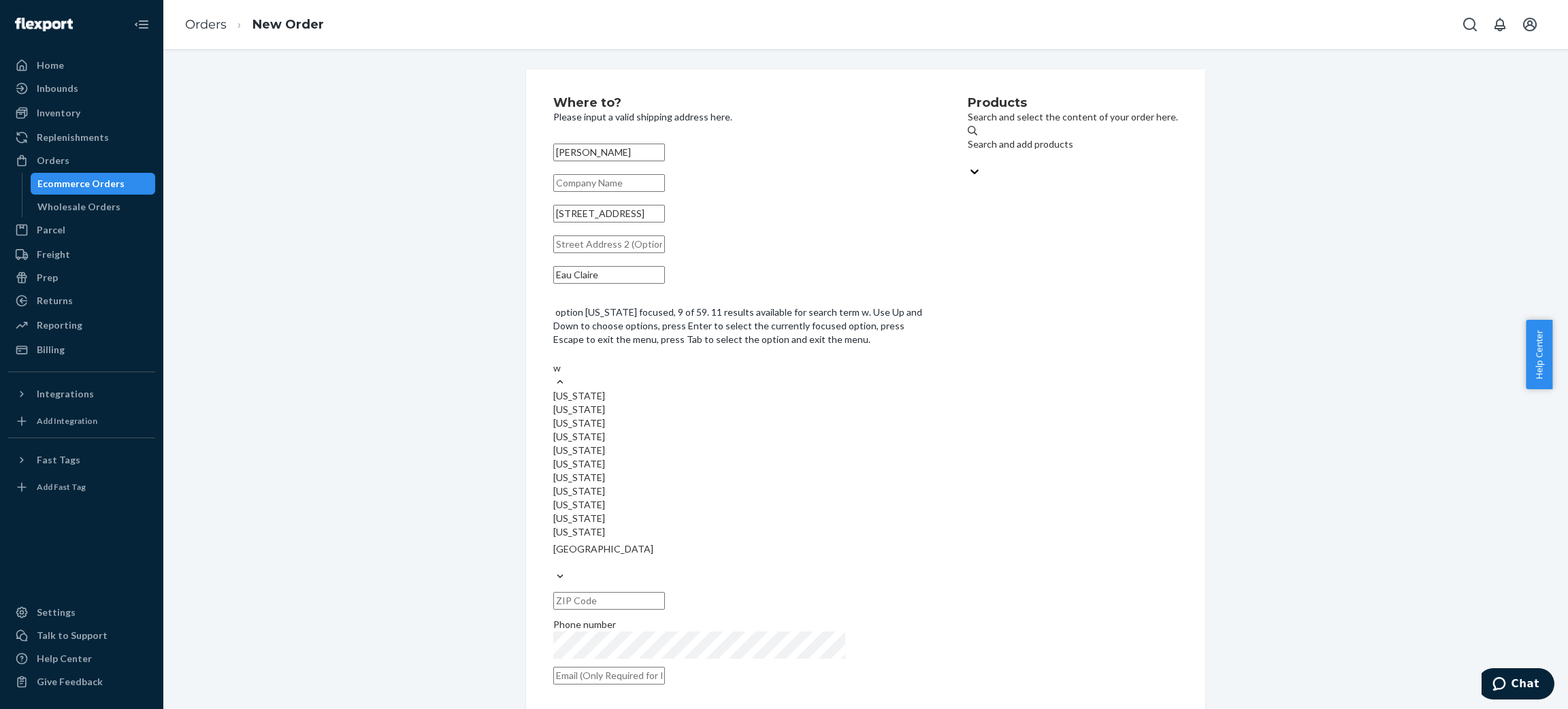
type input "wi"
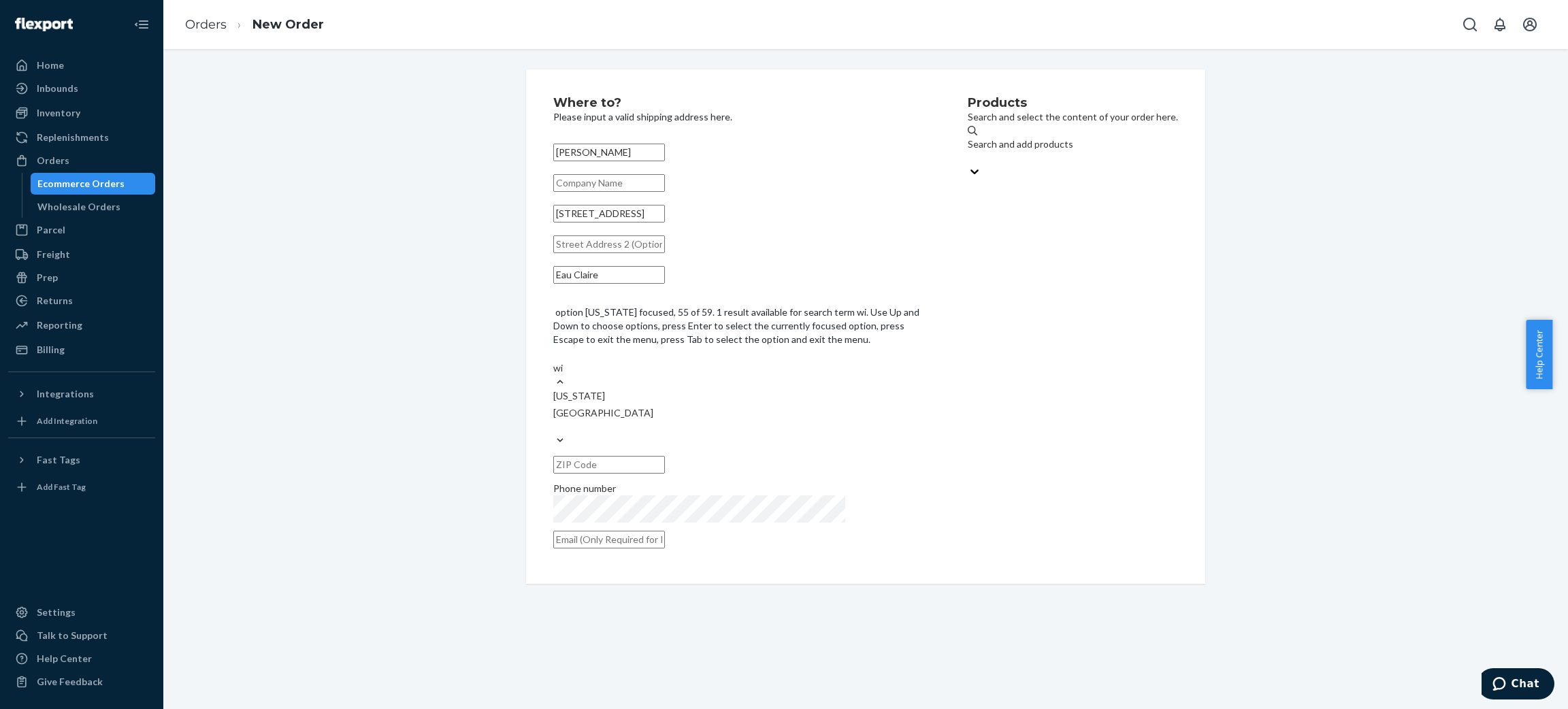
click at [716, 389] on div "[US_STATE]" at bounding box center [739, 396] width 374 height 14
click at [564, 361] on input "wi" at bounding box center [558, 368] width 11 height 14
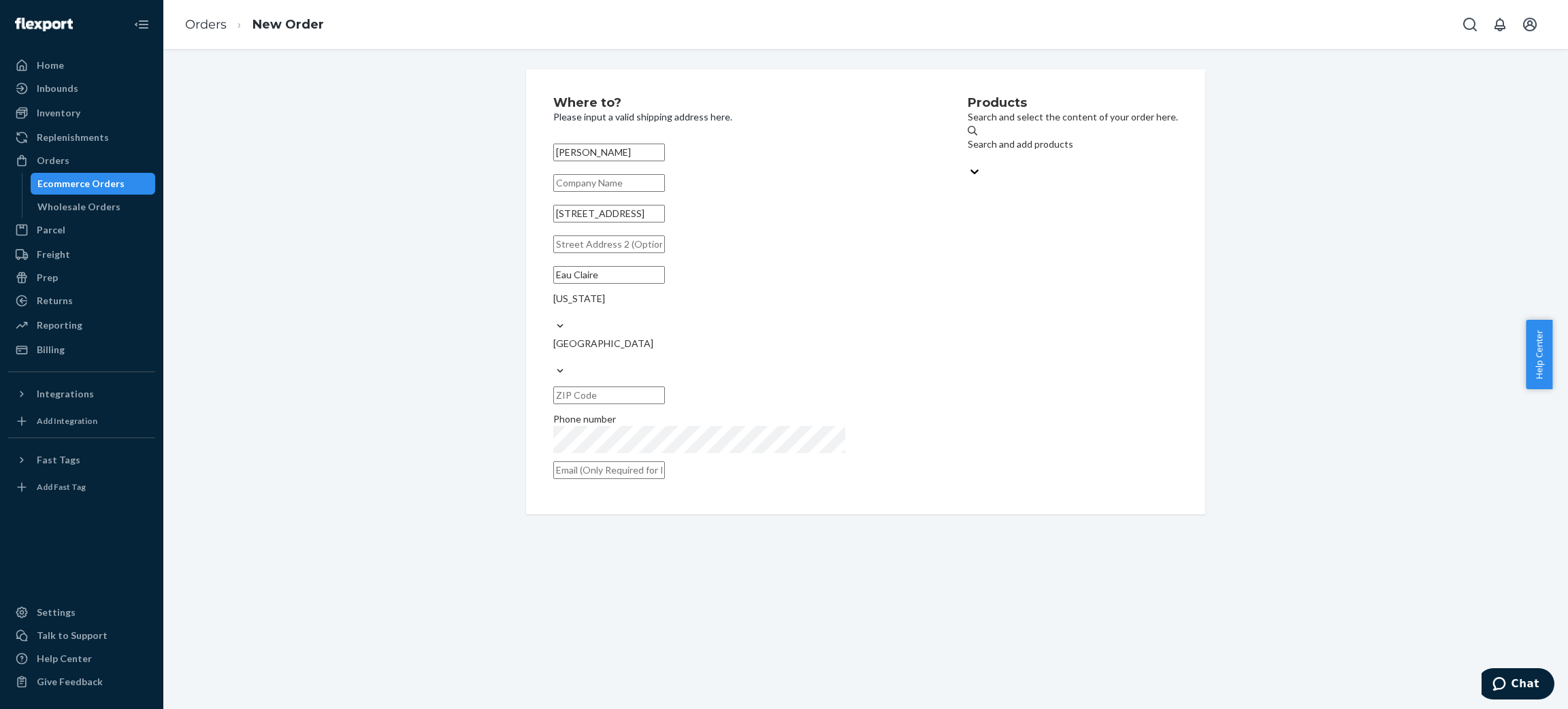
click at [665, 386] on input "text" at bounding box center [609, 395] width 112 height 18
paste input "WI 54703"
drag, startPoint x: 720, startPoint y: 341, endPoint x: 501, endPoint y: 332, distance: 219.2
click at [516, 333] on div "Where to? Please input a valid shipping address here. [PERSON_NAME] [STREET_ADD…" at bounding box center [866, 299] width 700 height 458
type input "54703"
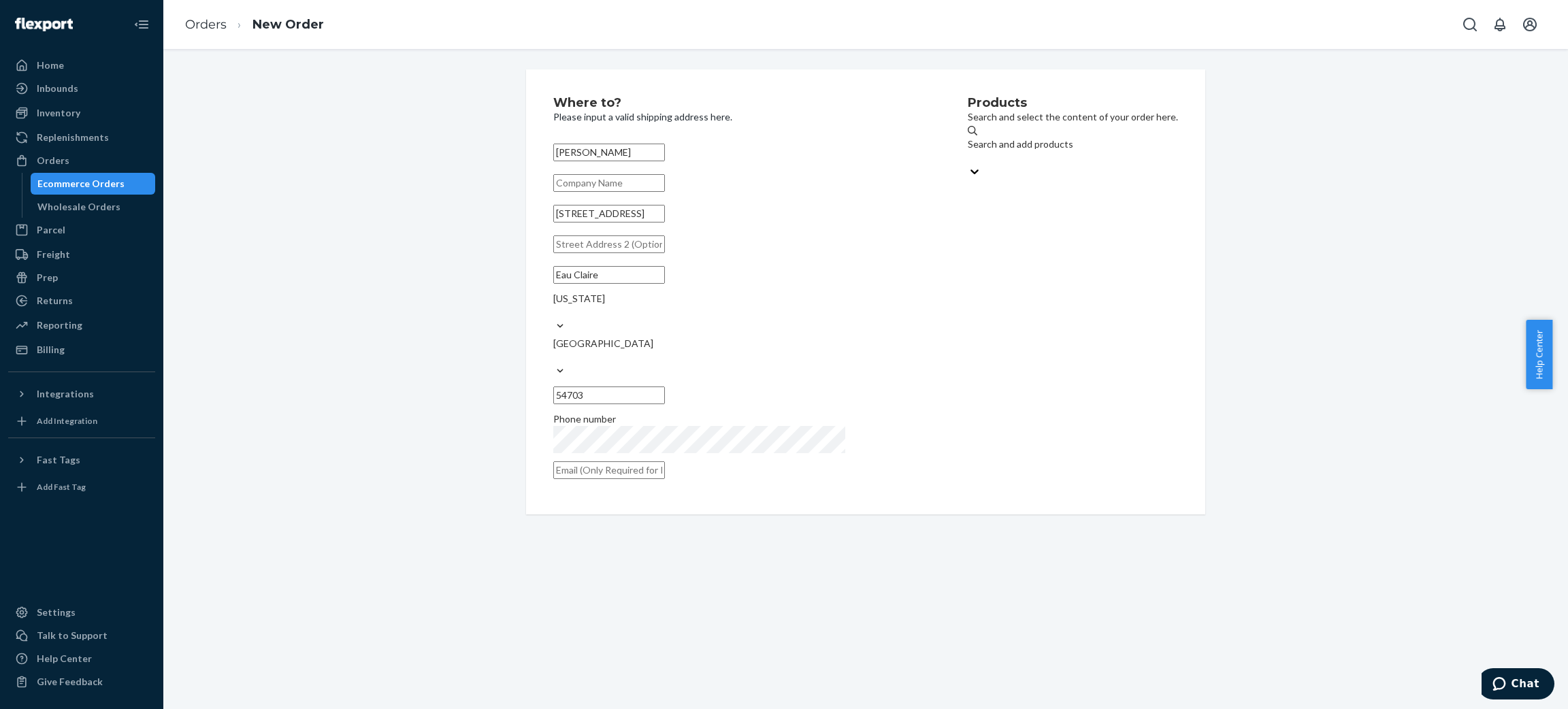
click at [665, 461] on input "text" at bounding box center [609, 470] width 112 height 18
paste input "[EMAIL_ADDRESS][DOMAIN_NAME]"
type input "[EMAIL_ADDRESS][DOMAIN_NAME]"
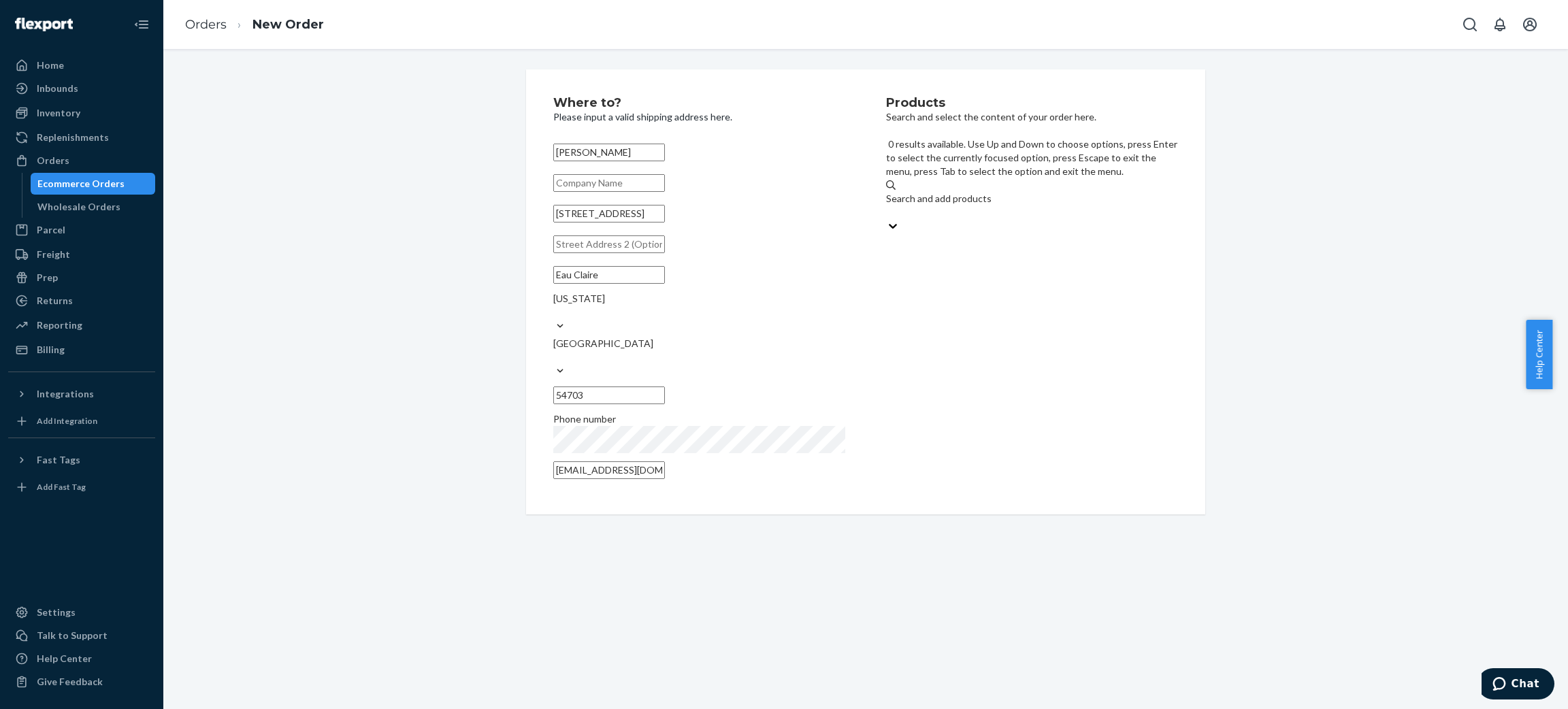
click at [965, 191] on div "Search and add products" at bounding box center [1032, 198] width 292 height 14
click at [887, 205] on input "0 results available. Use Up and Down to choose options, press Enter to select t…" at bounding box center [887, 212] width 2 height 14
type input "choco"
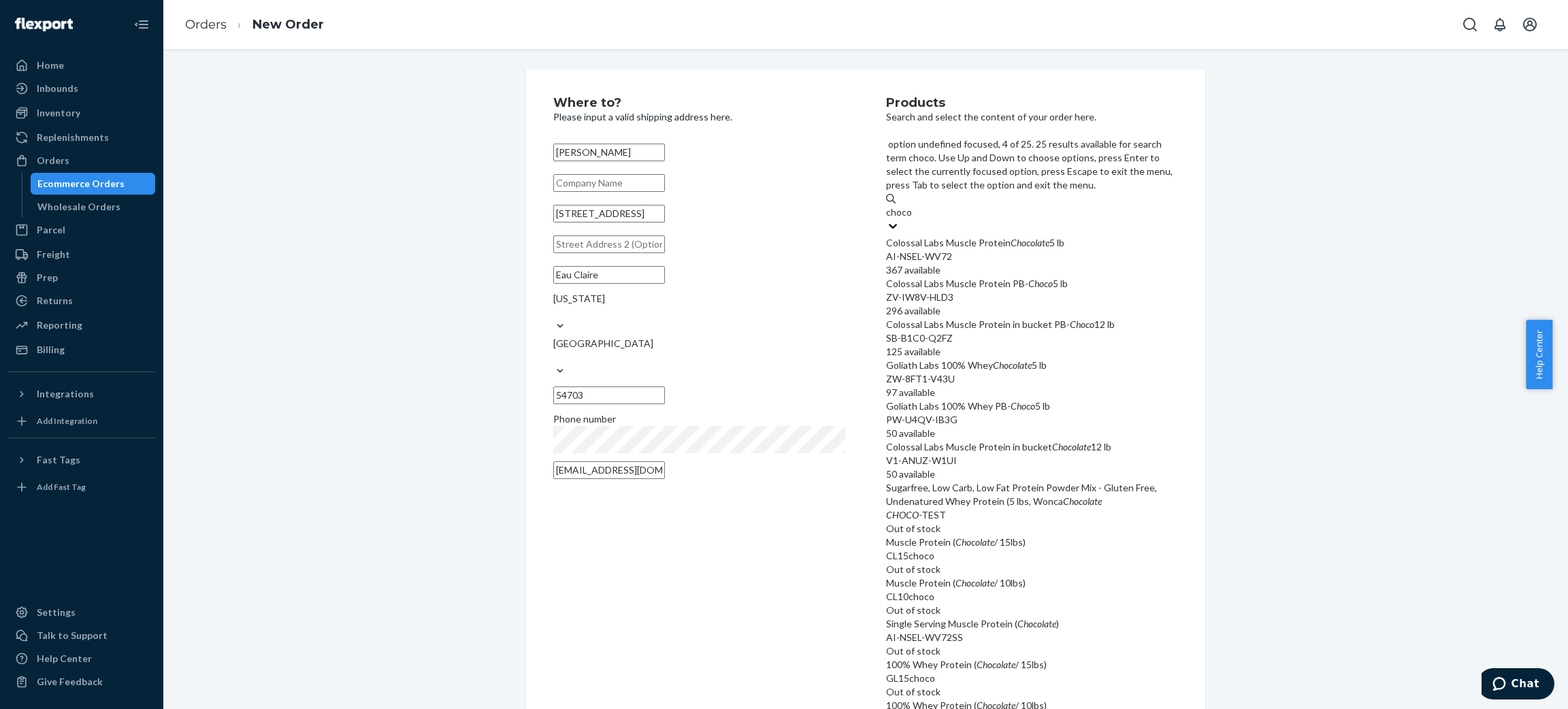
scroll to position [122, 0]
click at [1097, 440] on div "Colossal Labs Muscle Protein in bucket Chocolate 12 lb V1-ANUZ-W1UI 50 available" at bounding box center [1032, 461] width 292 height 41
click at [912, 219] on input "choco" at bounding box center [899, 212] width 26 height 14
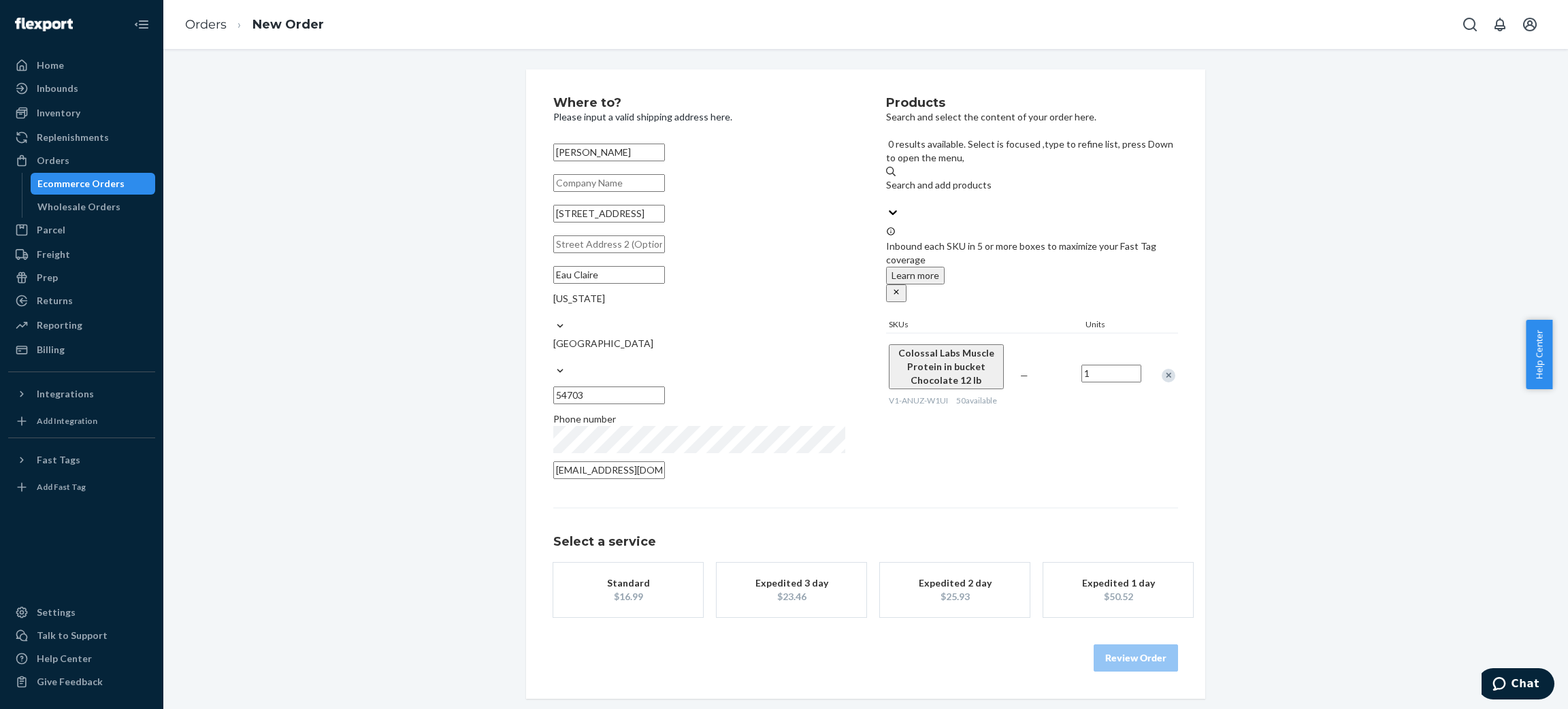
click at [685, 574] on button "Standard $16.99" at bounding box center [628, 589] width 149 height 54
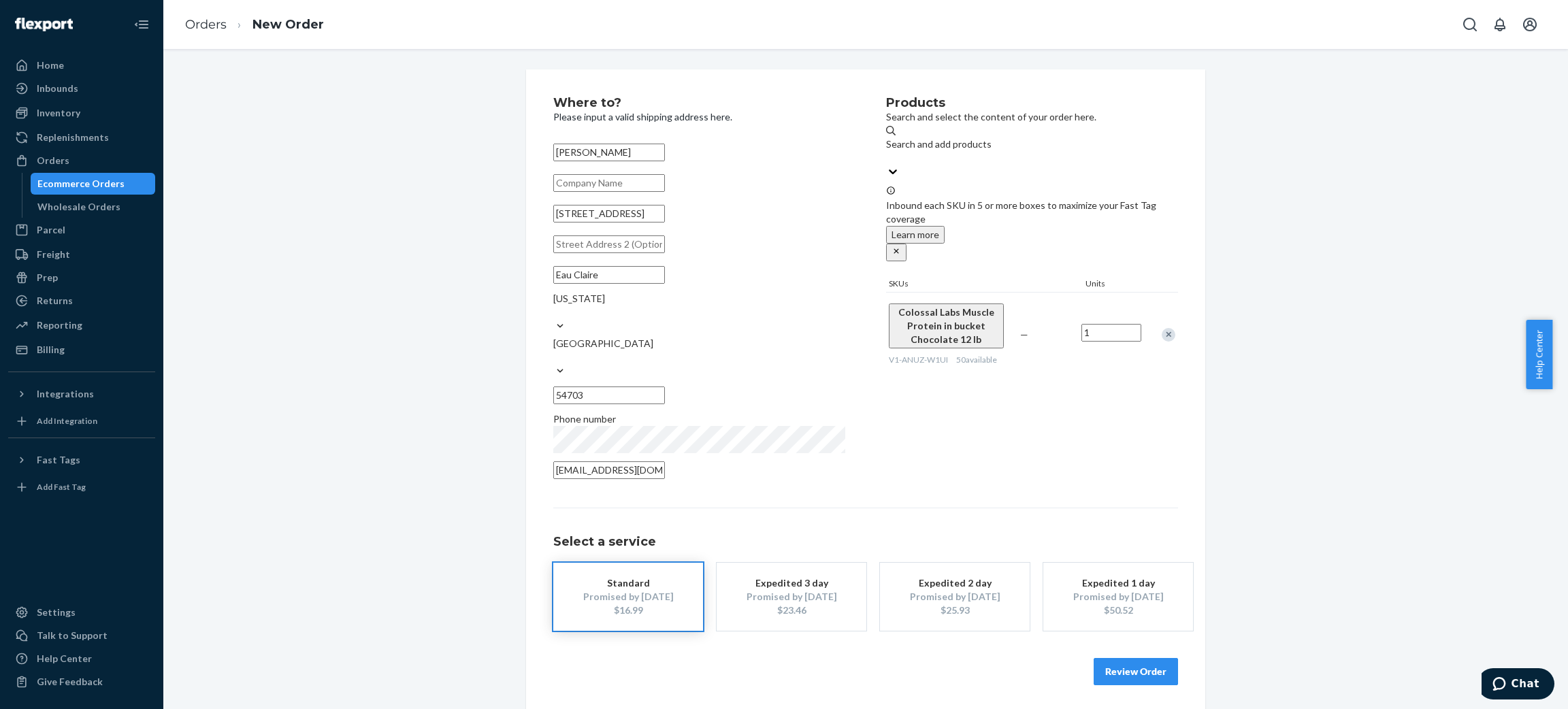
click at [1146, 657] on button "Review Order" at bounding box center [1135, 671] width 84 height 27
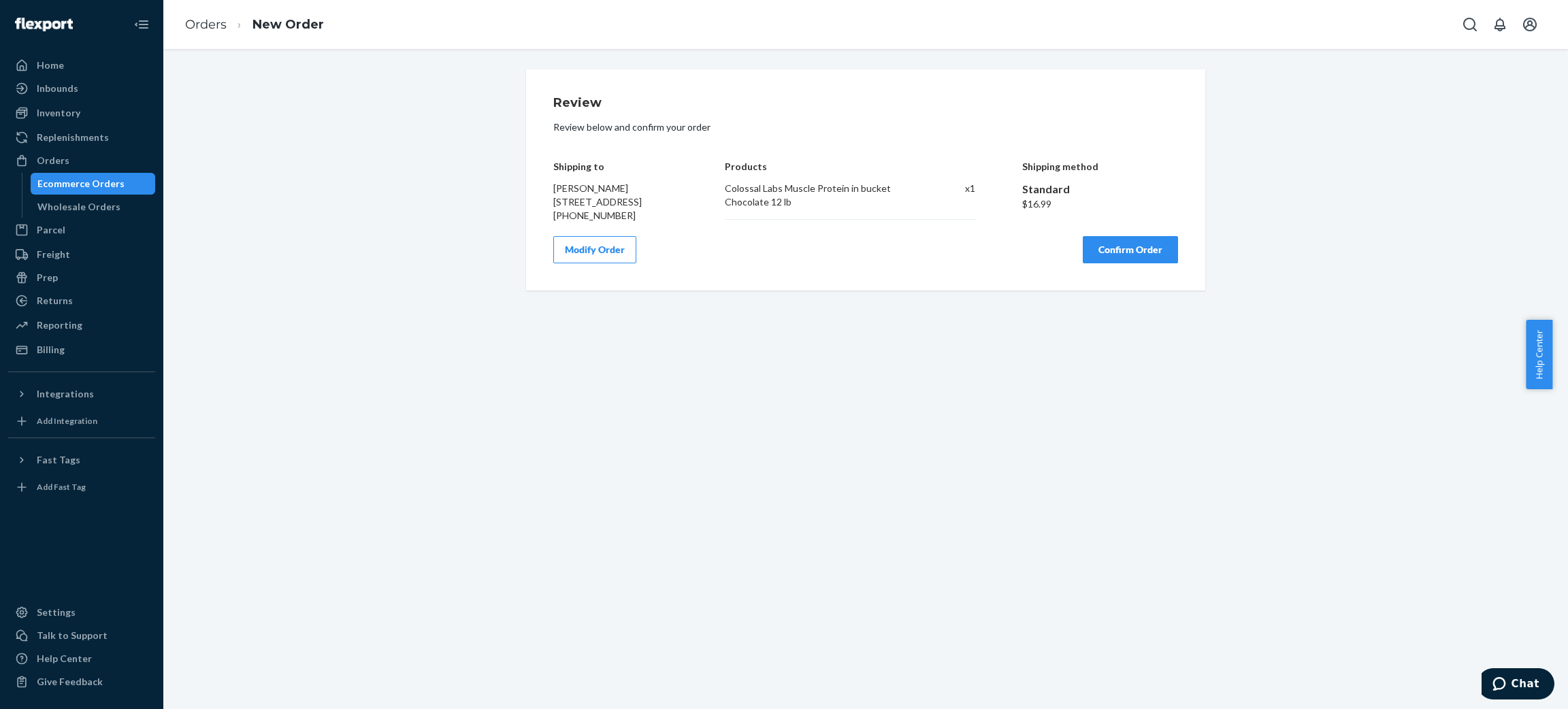
click at [1136, 264] on button "Confirm Order" at bounding box center [1130, 250] width 95 height 27
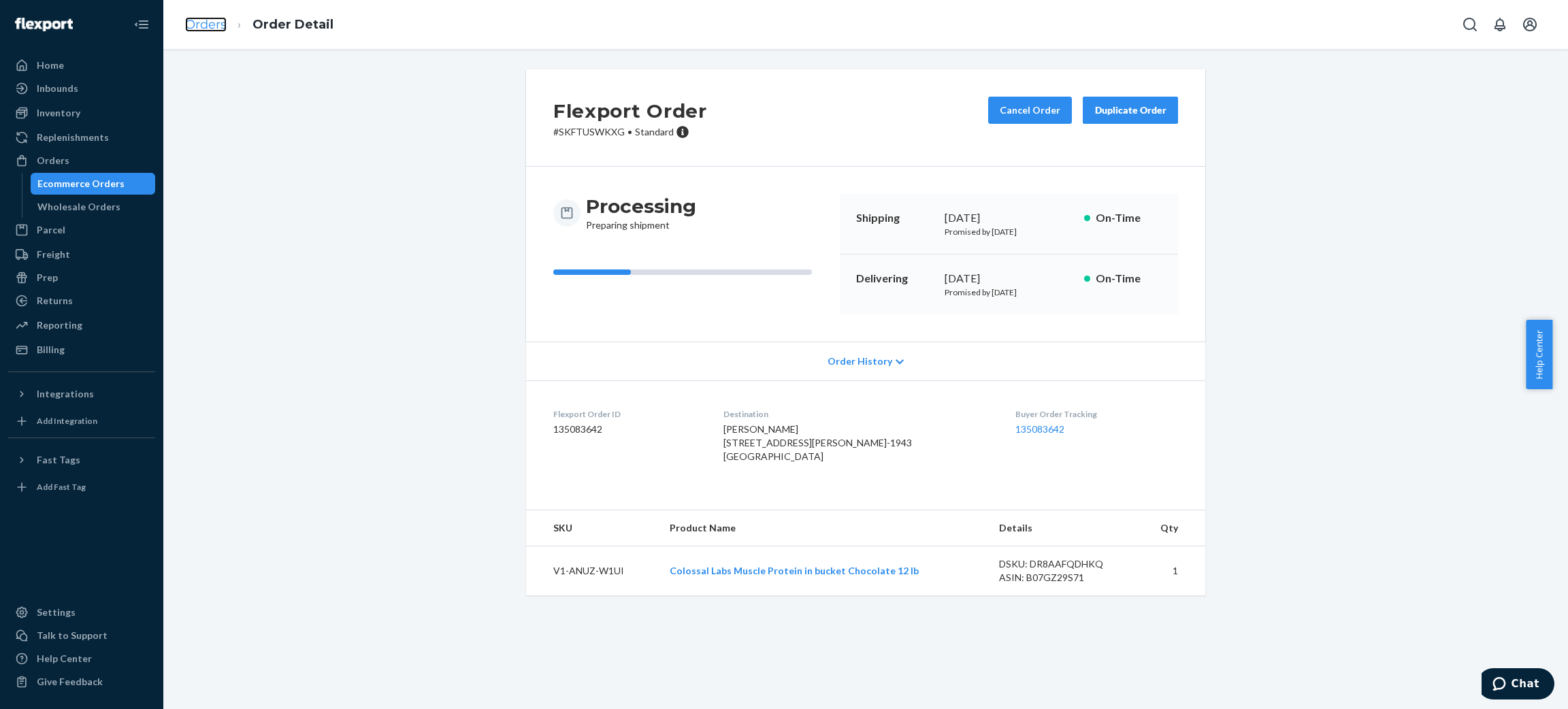
click at [205, 25] on link "Orders" at bounding box center [206, 24] width 41 height 15
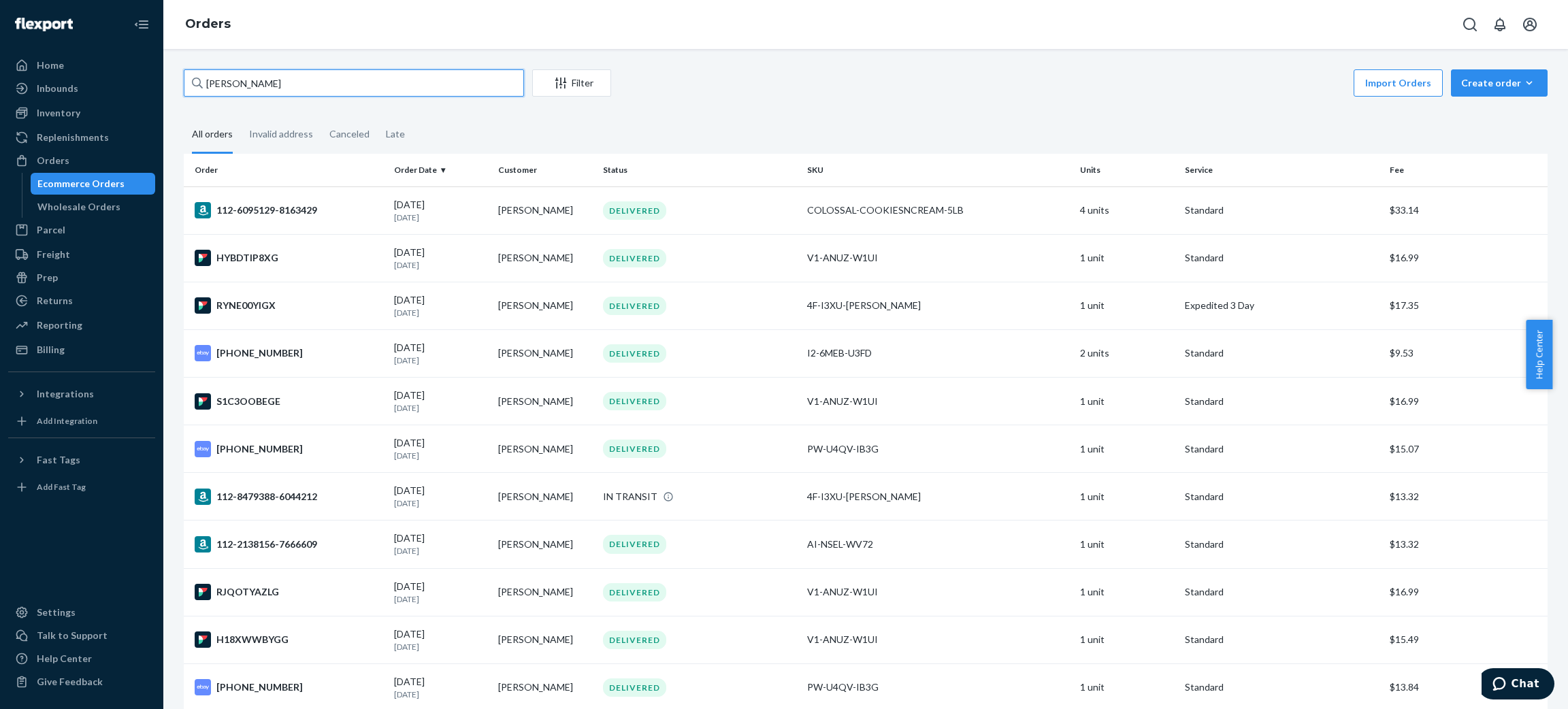
click at [326, 84] on input "[PERSON_NAME]" at bounding box center [354, 83] width 340 height 27
